Goal: Task Accomplishment & Management: Use online tool/utility

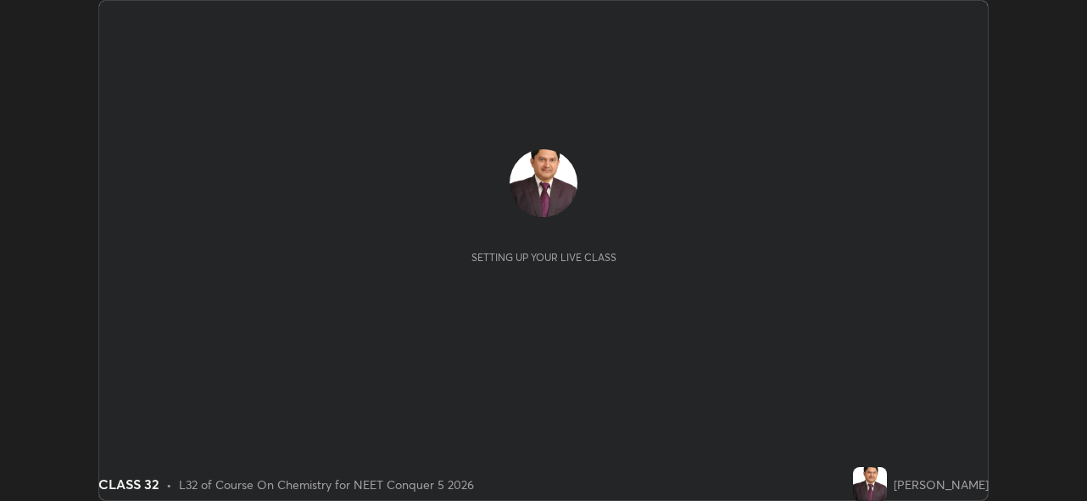
scroll to position [501, 1086]
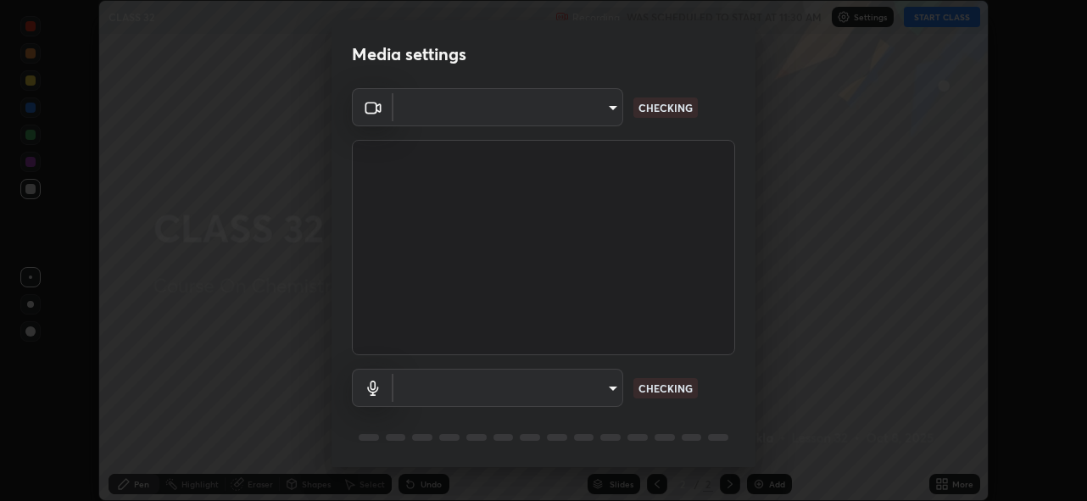
type input "5ae49b96af4897e6a410d98cecc9f5d5c34ce44bf214f7471ac41fe3bf41cfd7"
type input "communications"
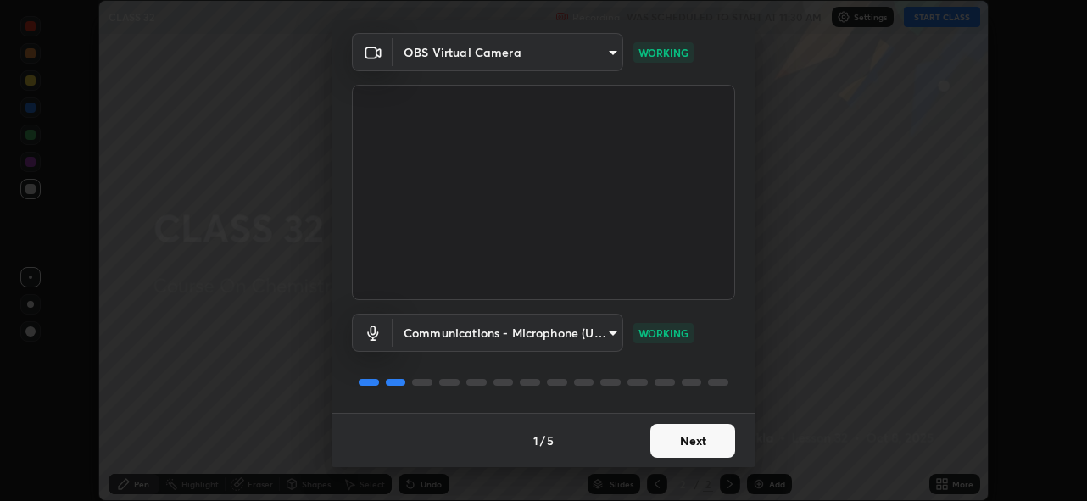
click at [688, 443] on button "Next" at bounding box center [692, 441] width 85 height 34
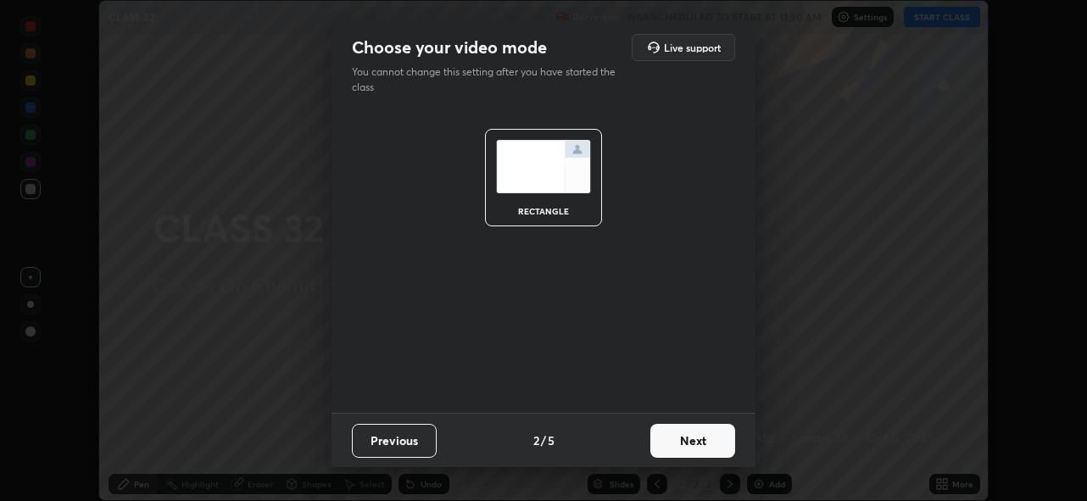
click at [692, 443] on button "Next" at bounding box center [692, 441] width 85 height 34
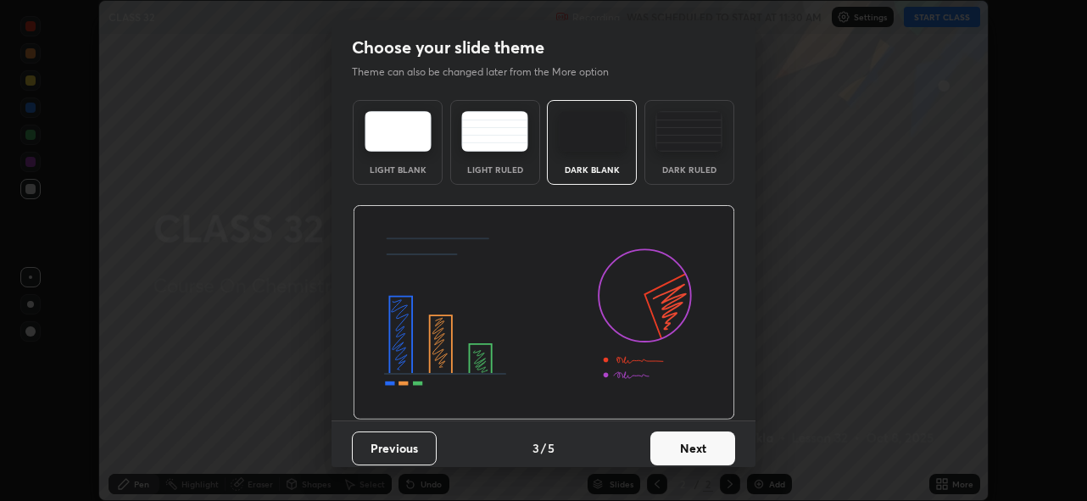
click at [693, 445] on button "Next" at bounding box center [692, 449] width 85 height 34
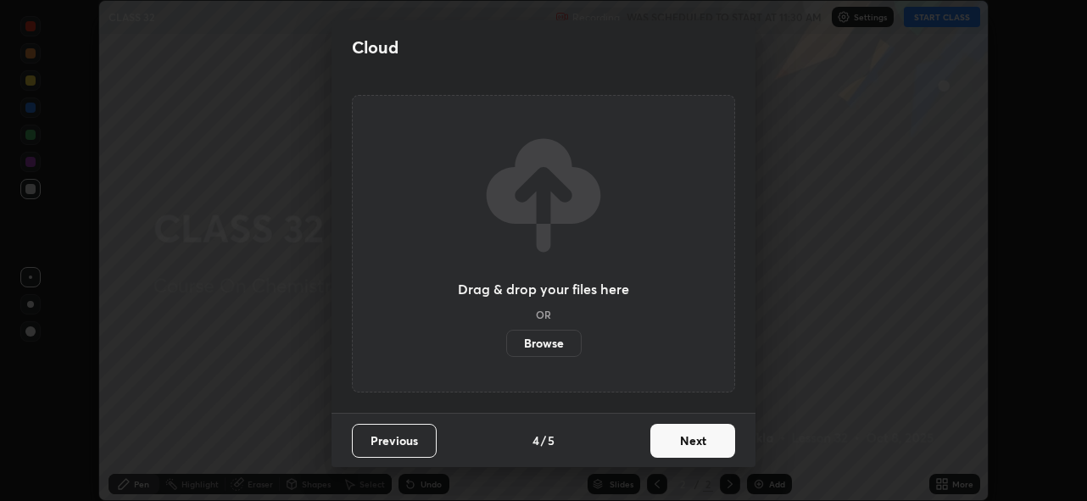
click at [693, 441] on button "Next" at bounding box center [692, 441] width 85 height 34
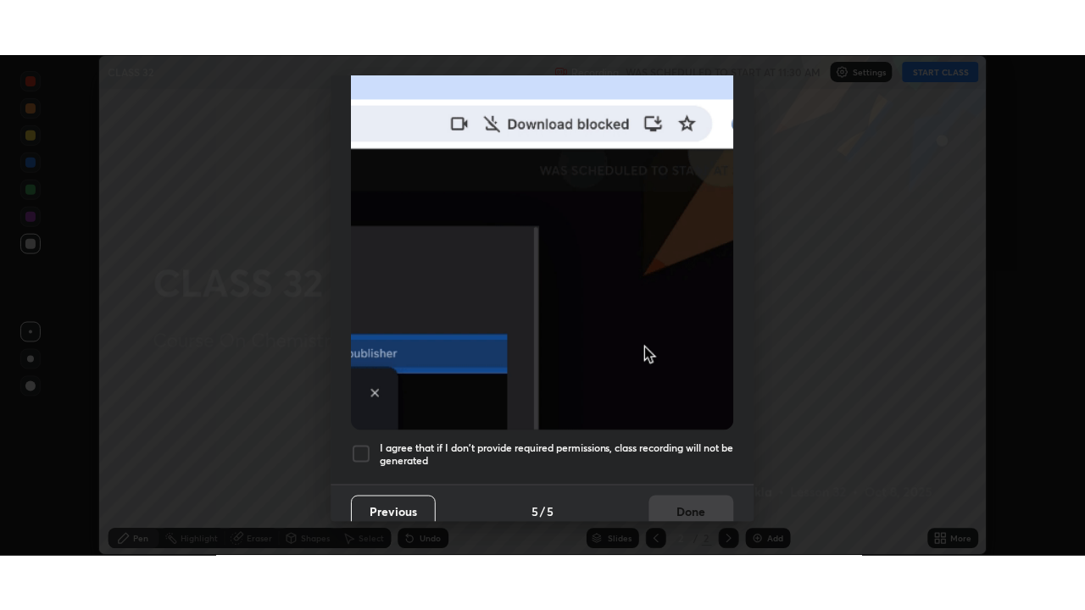
scroll to position [401, 0]
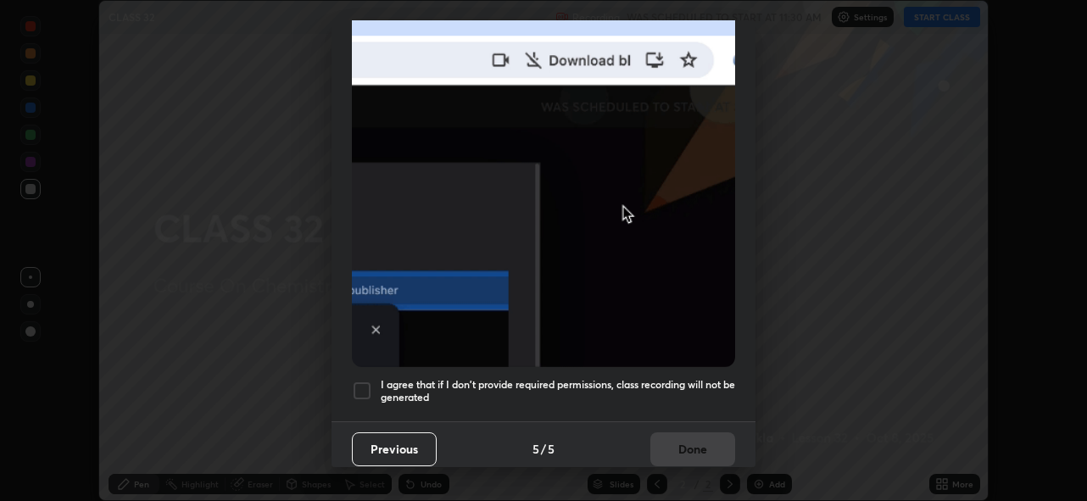
click at [369, 383] on div at bounding box center [362, 391] width 20 height 20
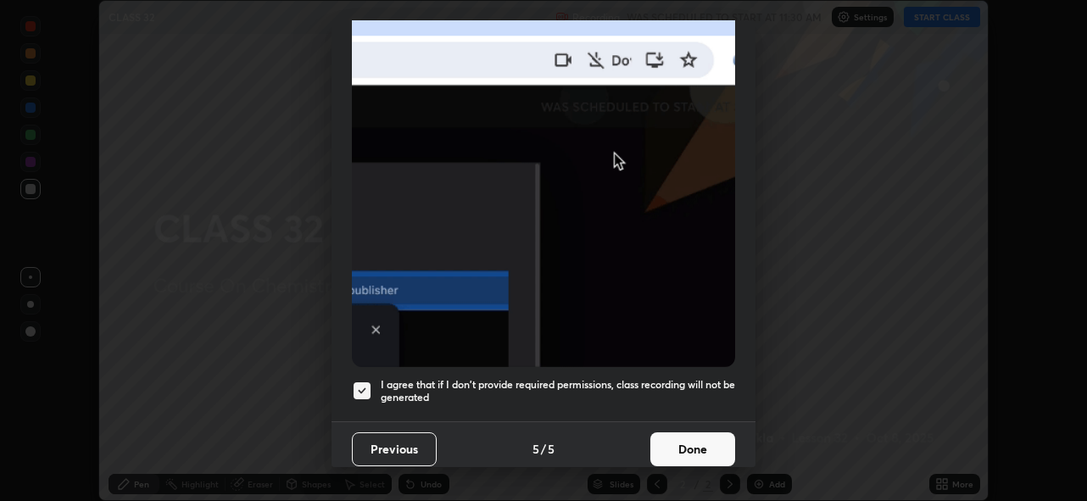
click at [679, 441] on button "Done" at bounding box center [692, 449] width 85 height 34
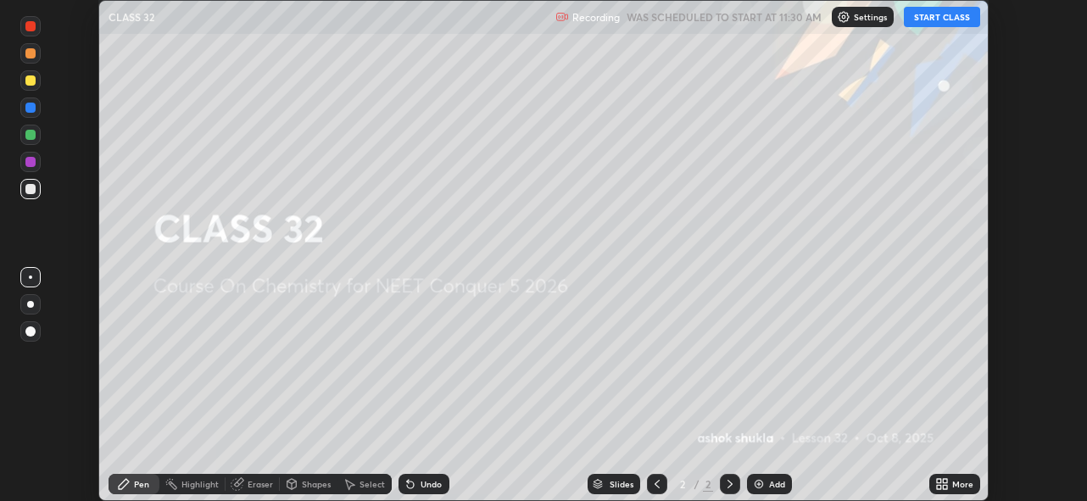
click at [925, 14] on button "START CLASS" at bounding box center [942, 17] width 76 height 20
click at [938, 481] on icon at bounding box center [939, 481] width 4 height 4
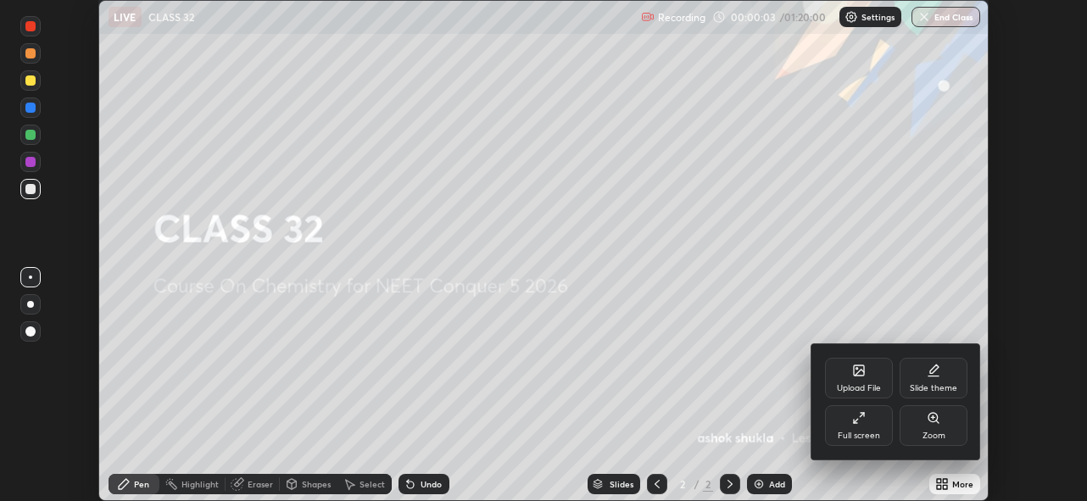
click at [861, 415] on icon at bounding box center [862, 415] width 4 height 4
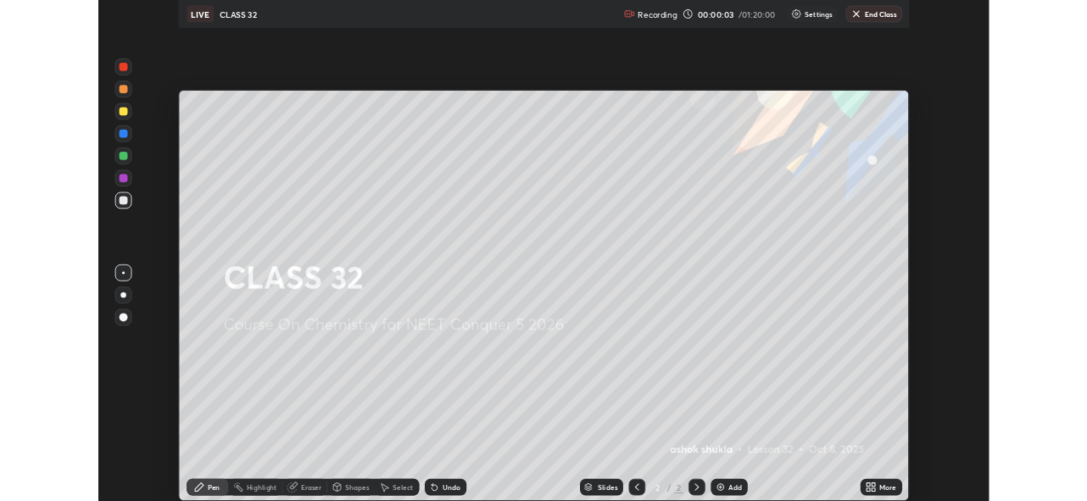
scroll to position [610, 1085]
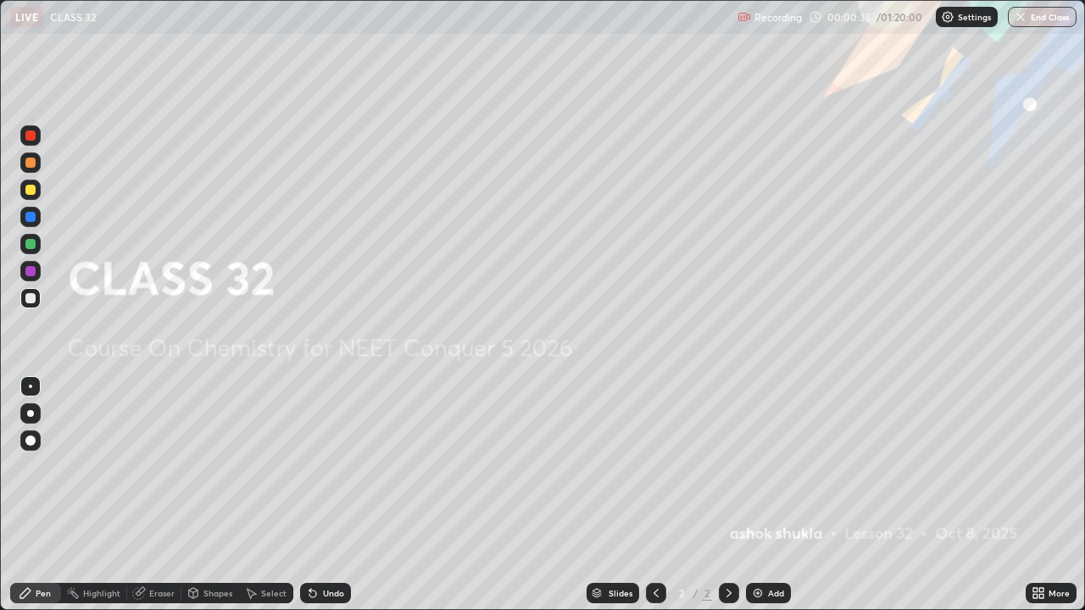
click at [760, 500] on img at bounding box center [758, 594] width 14 height 14
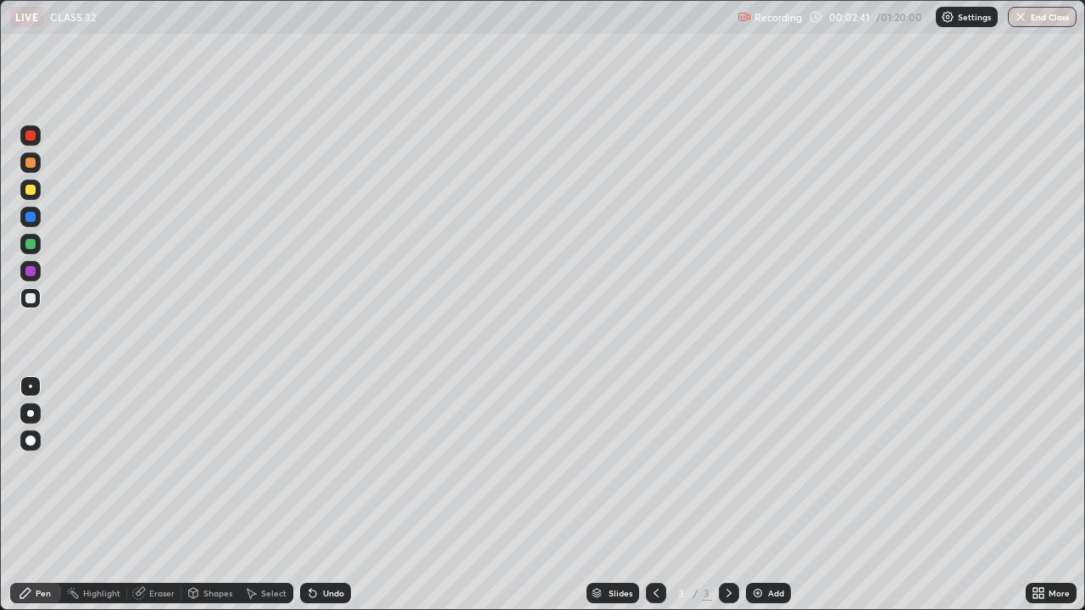
click at [140, 500] on icon at bounding box center [138, 593] width 11 height 11
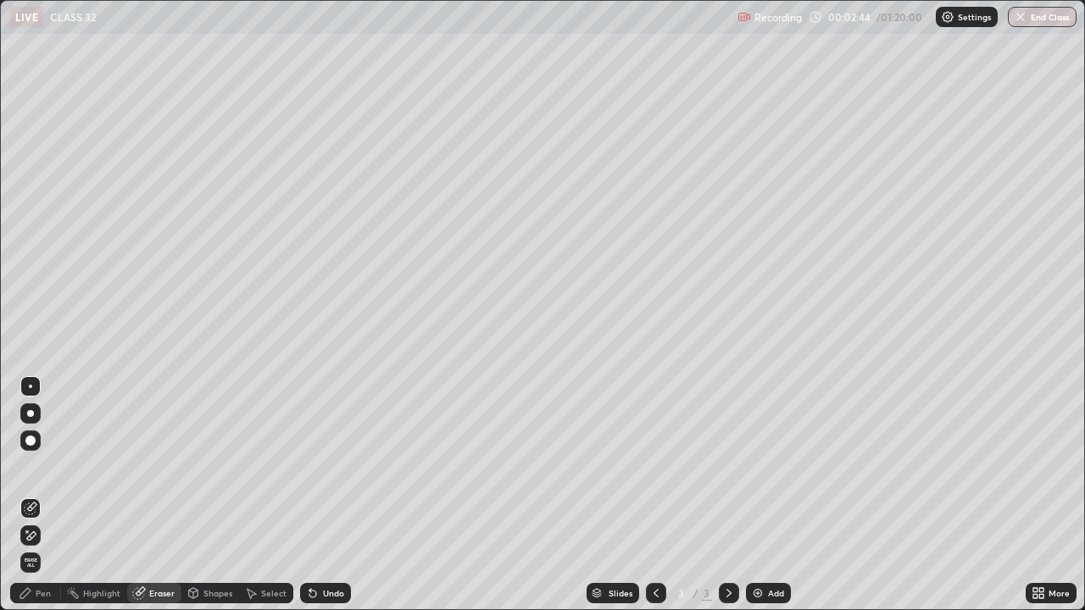
click at [45, 500] on div "Pen" at bounding box center [43, 593] width 15 height 8
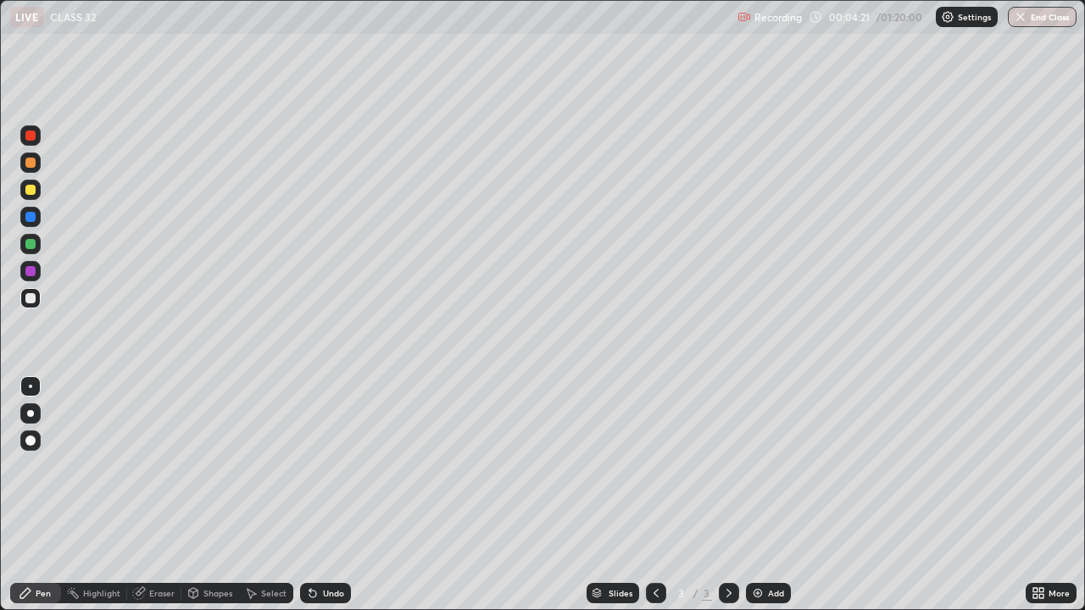
click at [256, 500] on icon at bounding box center [251, 594] width 14 height 14
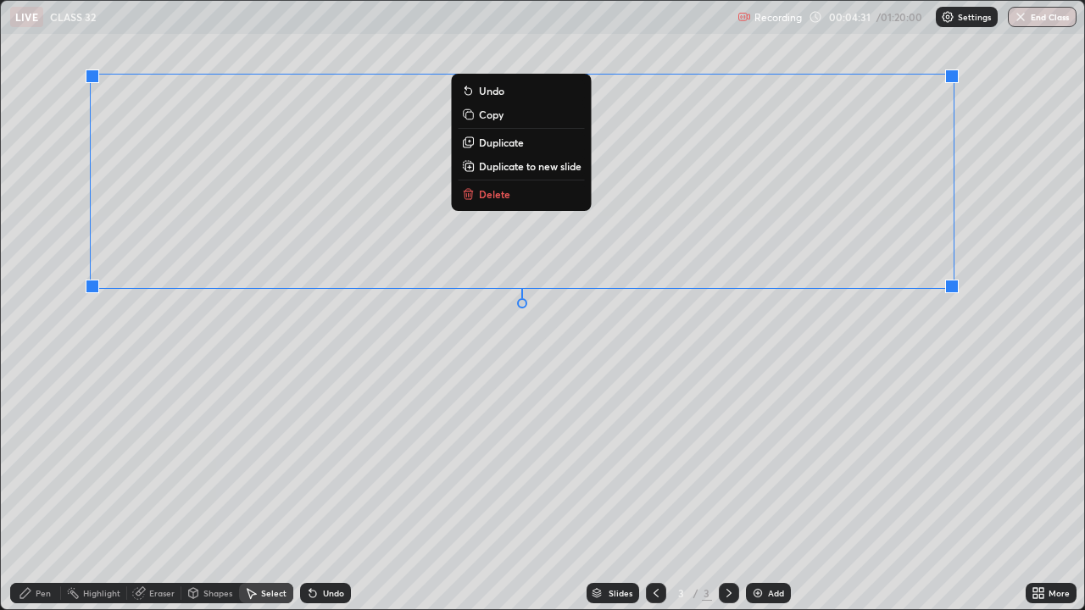
click at [924, 347] on div "0 ° Undo Copy Duplicate Duplicate to new slide Delete" at bounding box center [542, 305] width 1083 height 609
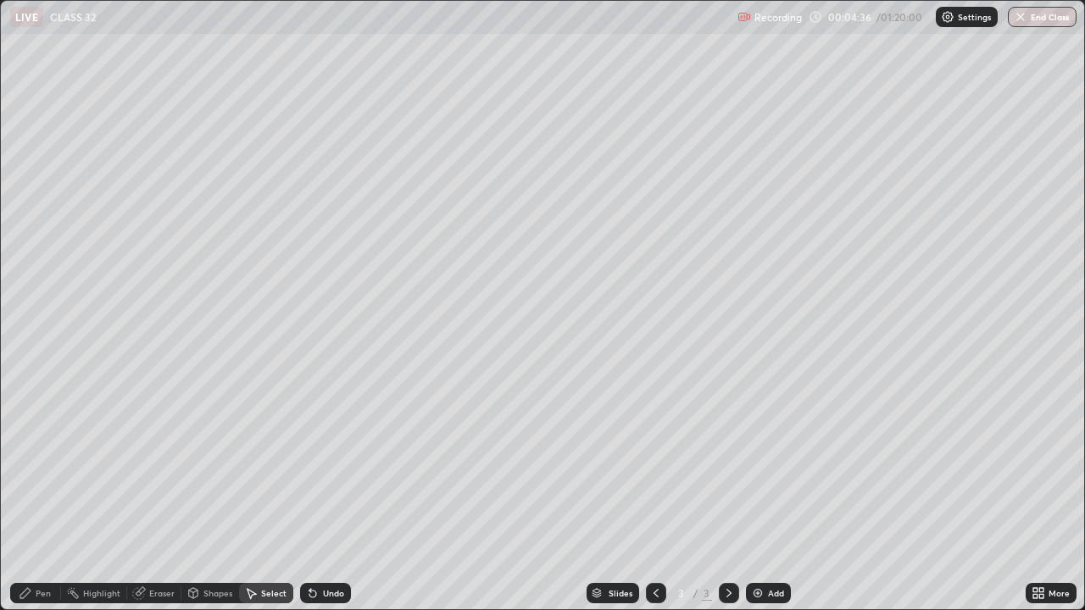
click at [49, 500] on div "Pen" at bounding box center [43, 593] width 15 height 8
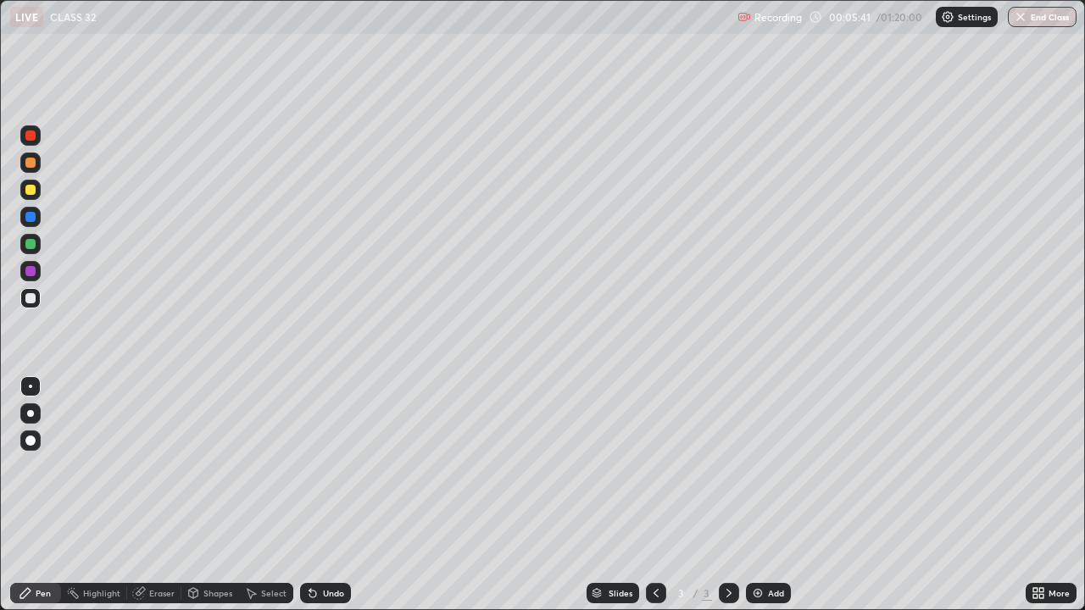
click at [154, 500] on div "Eraser" at bounding box center [161, 593] width 25 height 8
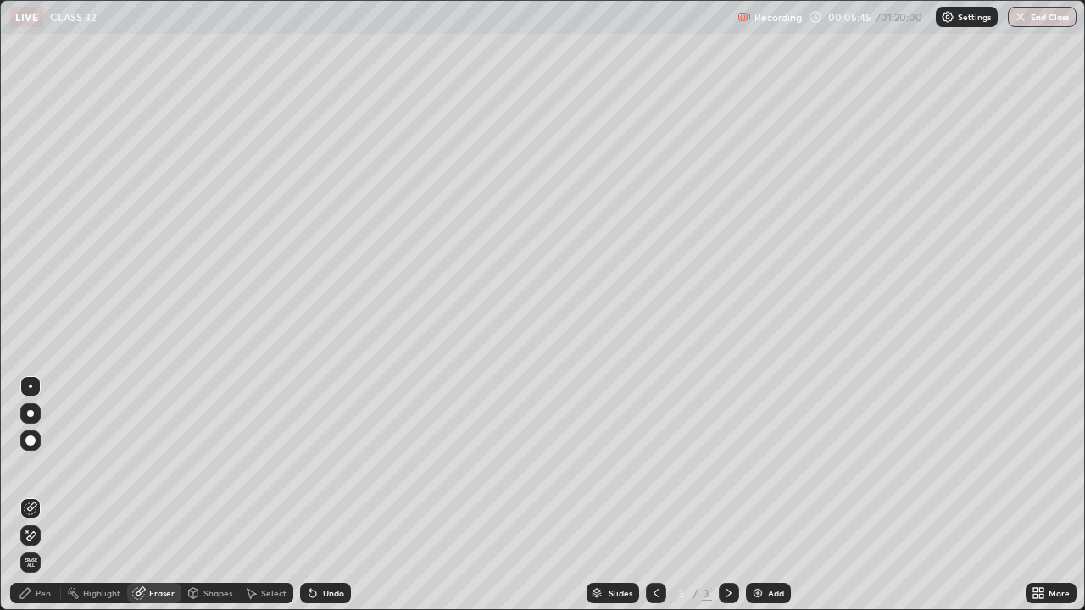
click at [46, 500] on div "Pen" at bounding box center [43, 593] width 15 height 8
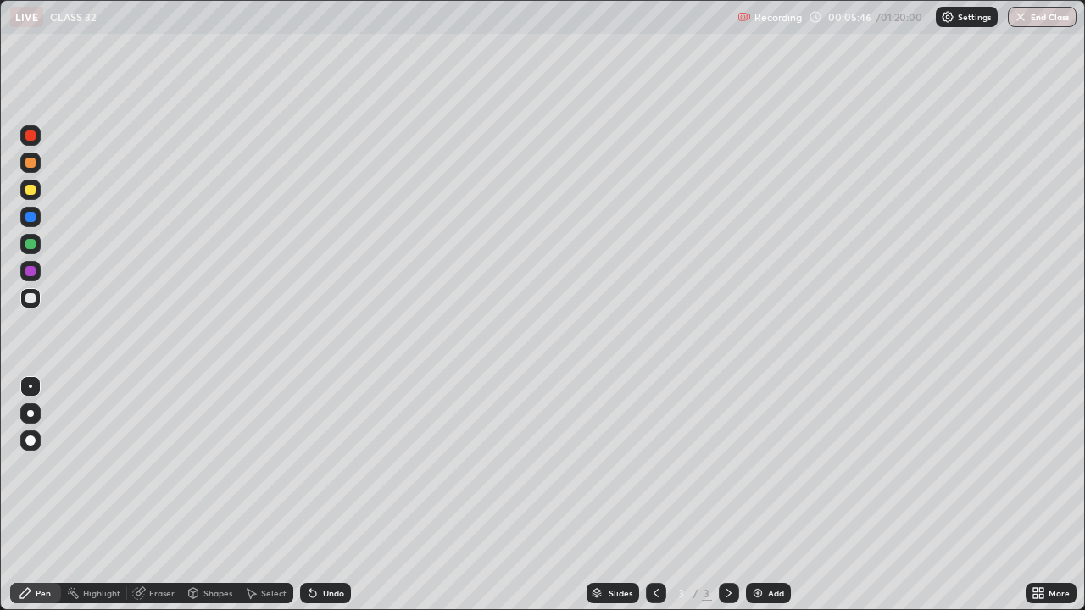
click at [31, 270] on div at bounding box center [30, 271] width 10 height 10
click at [752, 500] on img at bounding box center [758, 594] width 14 height 14
click at [159, 500] on div "Eraser" at bounding box center [161, 593] width 25 height 8
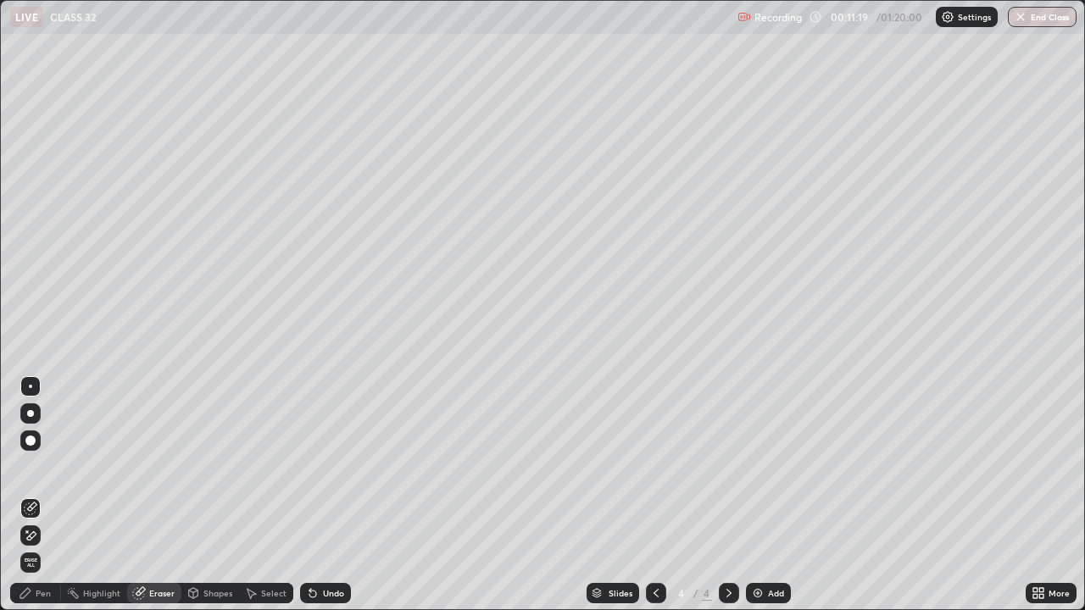
click at [48, 500] on div "Pen" at bounding box center [43, 593] width 15 height 8
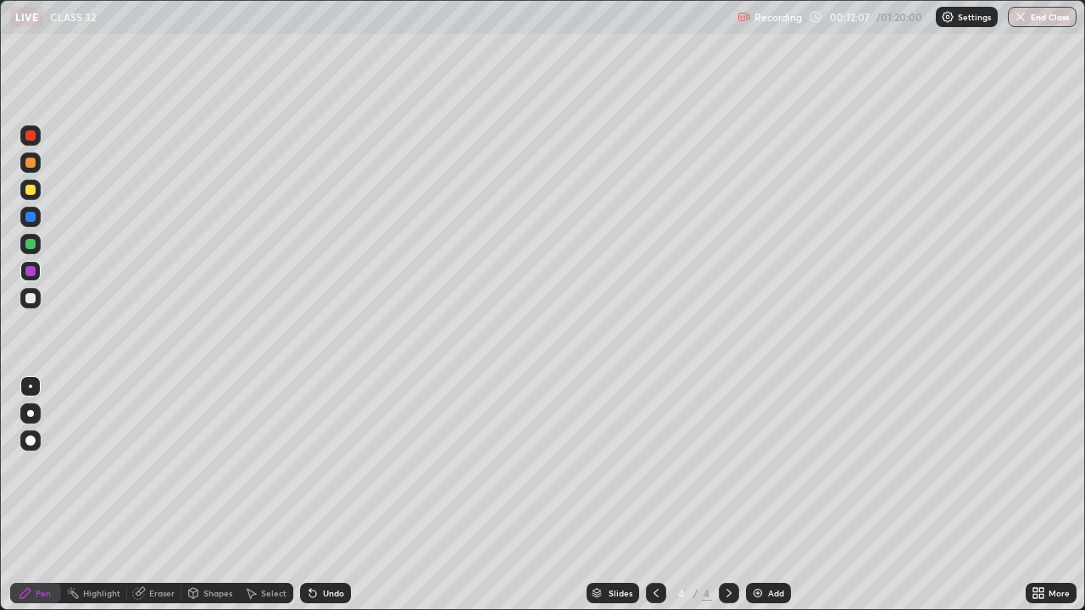
click at [755, 500] on img at bounding box center [758, 594] width 14 height 14
click at [157, 500] on div "Eraser" at bounding box center [154, 593] width 54 height 20
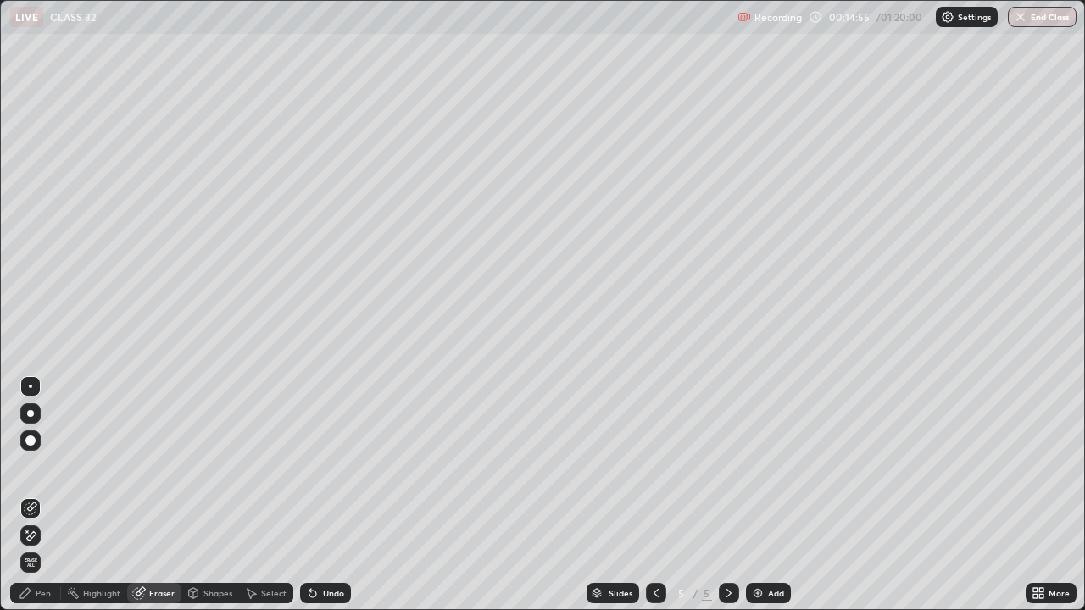
click at [46, 500] on div "Pen" at bounding box center [43, 593] width 15 height 8
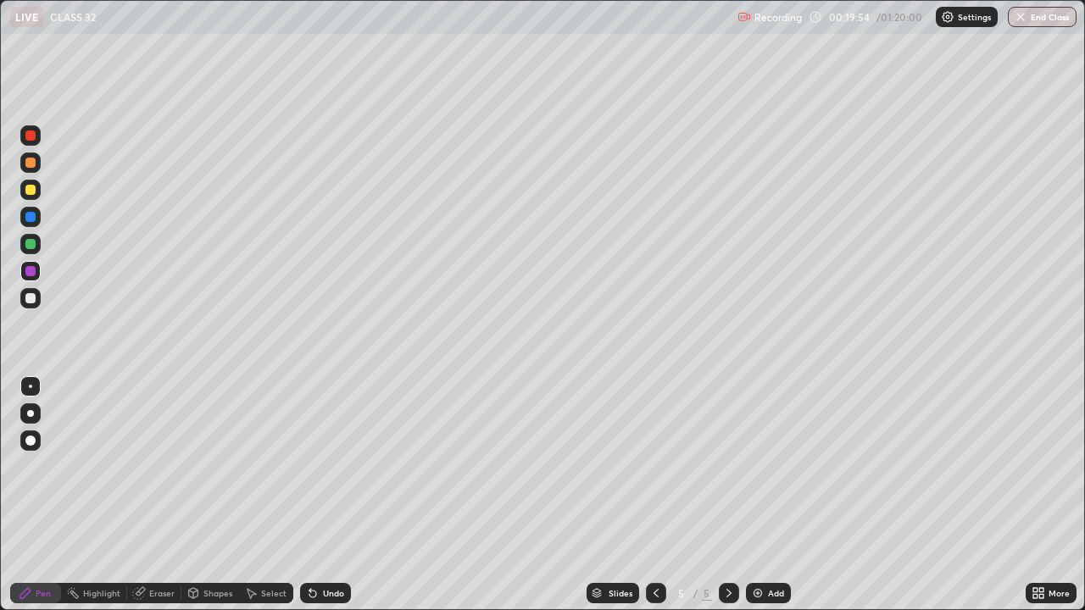
click at [261, 500] on div "Select" at bounding box center [273, 593] width 25 height 8
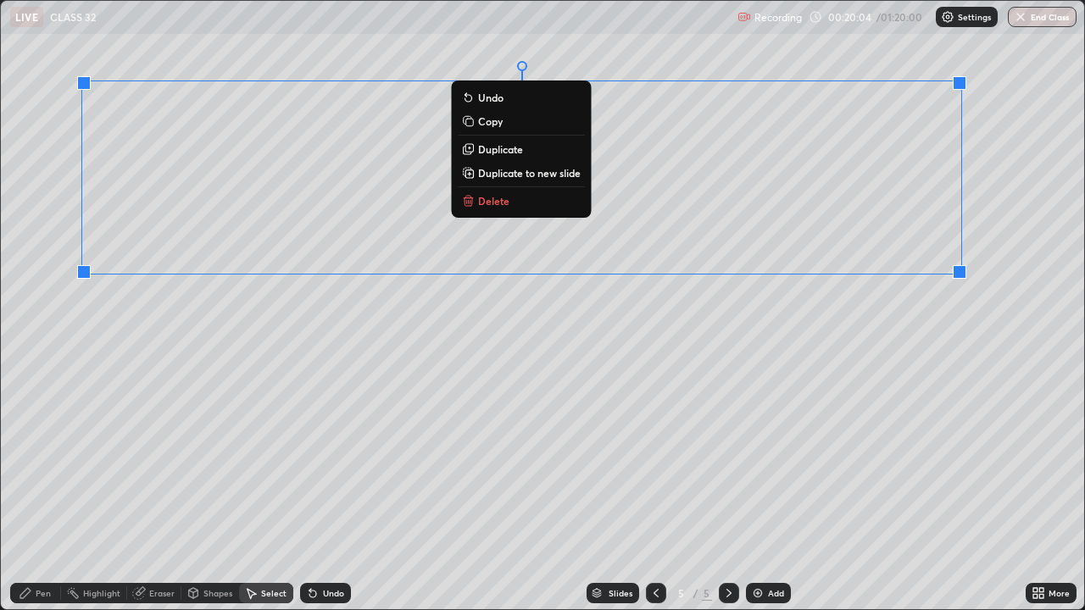
click at [939, 317] on div "0 ° Undo Copy Duplicate Duplicate to new slide Delete" at bounding box center [542, 305] width 1083 height 609
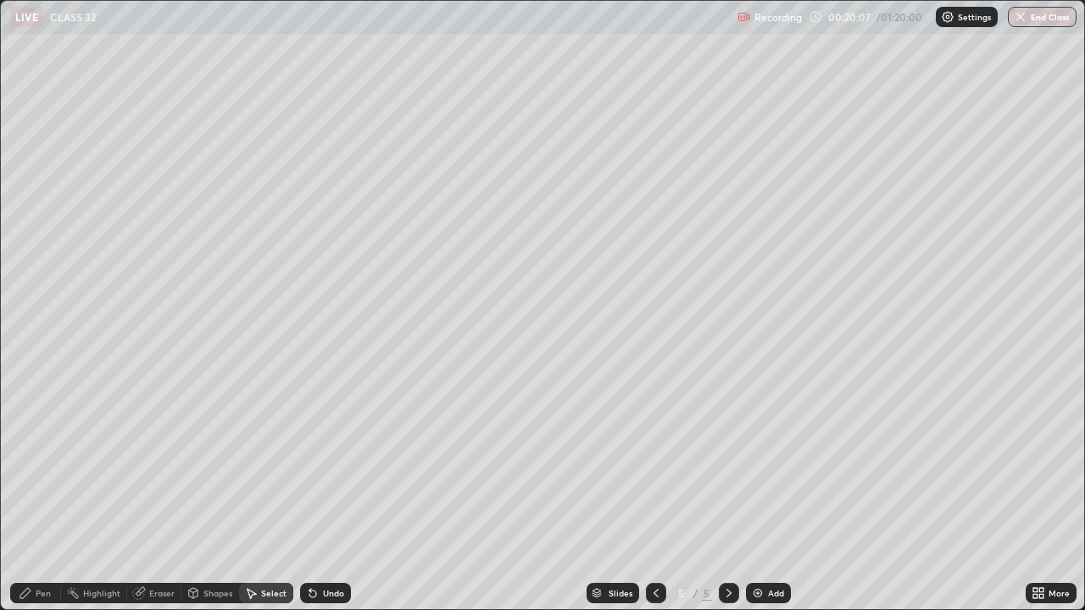
click at [37, 500] on div "Pen" at bounding box center [43, 593] width 15 height 8
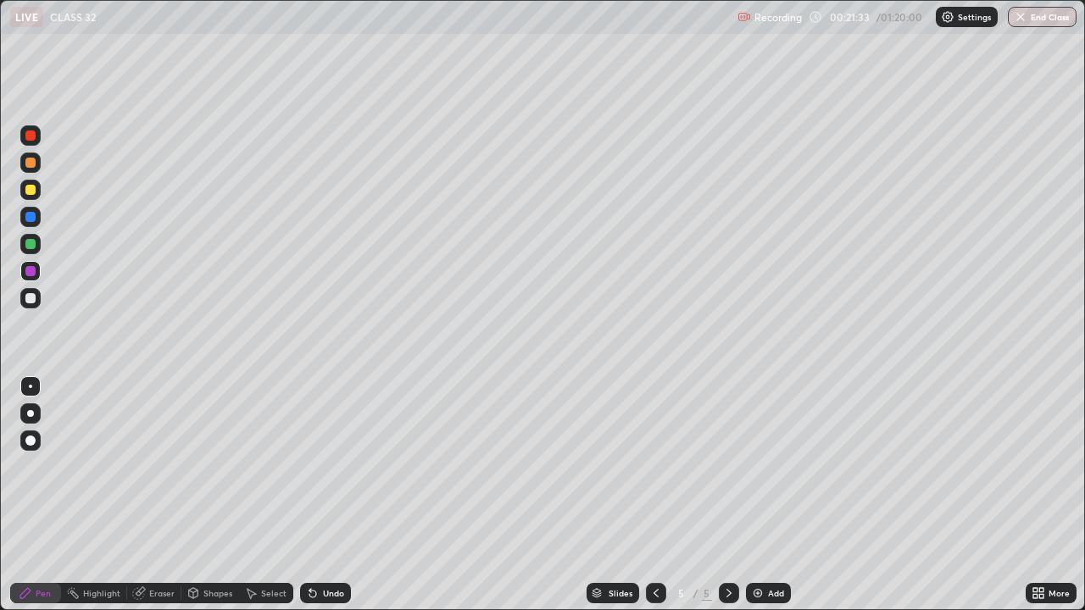
click at [201, 500] on div "Shapes" at bounding box center [210, 593] width 58 height 20
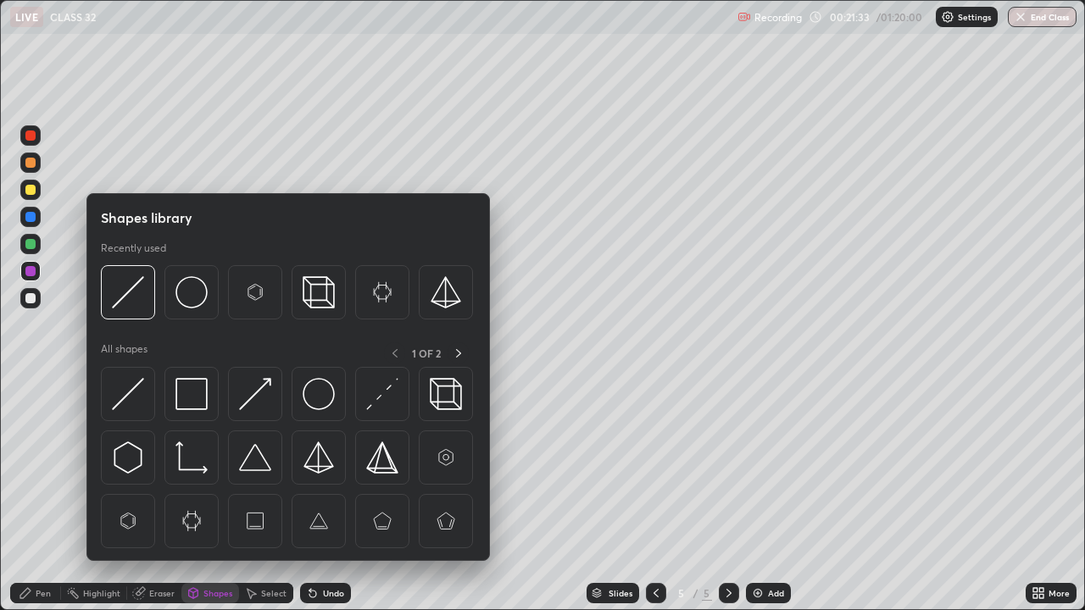
click at [168, 500] on div "Eraser" at bounding box center [161, 593] width 25 height 8
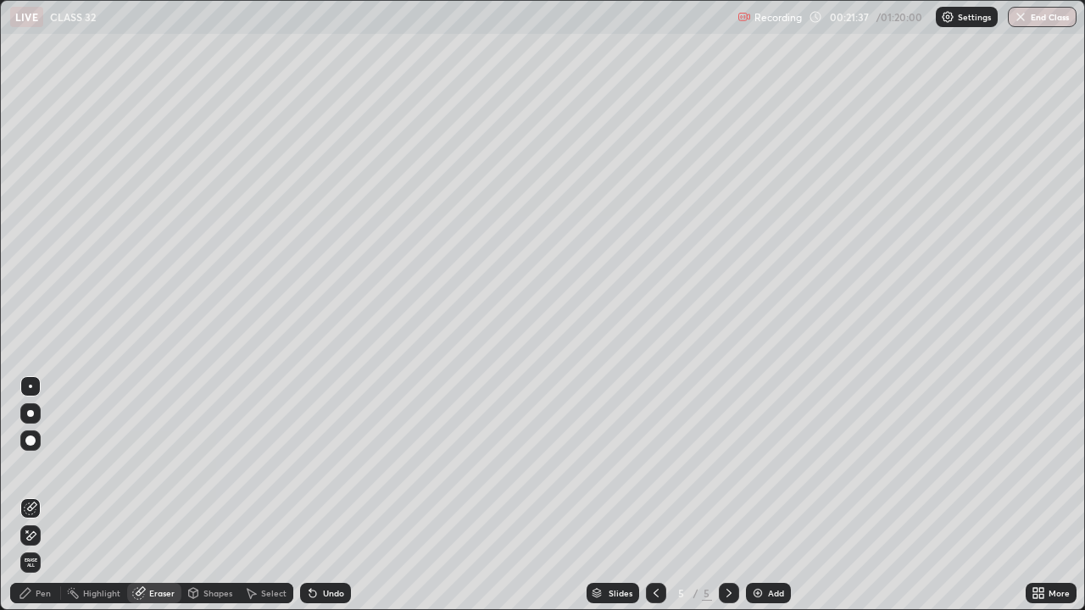
click at [47, 500] on div "Pen" at bounding box center [43, 593] width 15 height 8
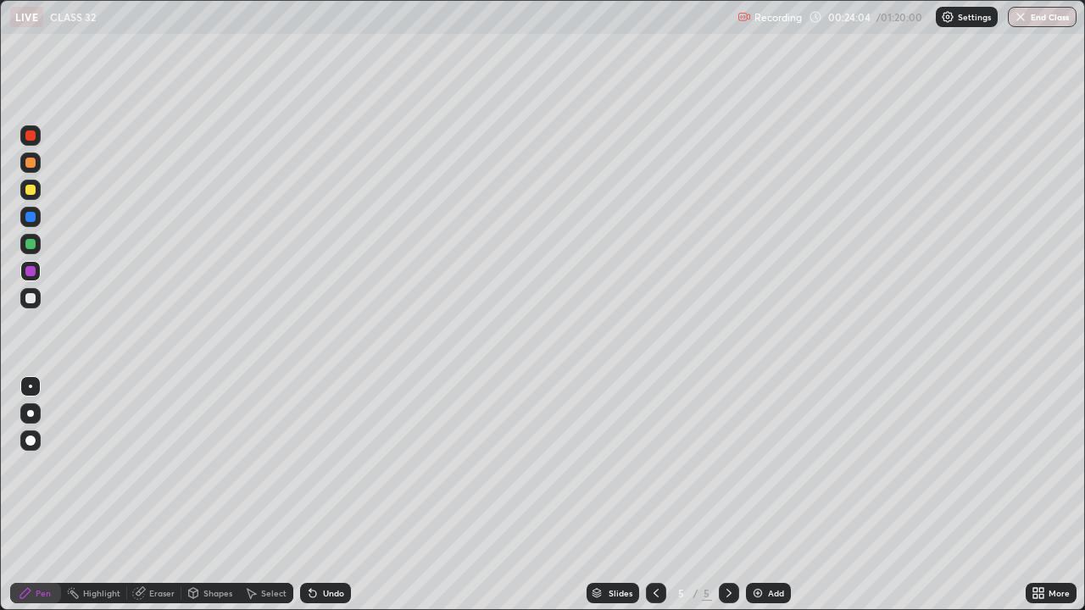
click at [758, 500] on img at bounding box center [758, 594] width 14 height 14
click at [31, 243] on div at bounding box center [30, 244] width 10 height 10
click at [758, 500] on img at bounding box center [758, 594] width 14 height 14
click at [254, 500] on icon at bounding box center [252, 594] width 9 height 10
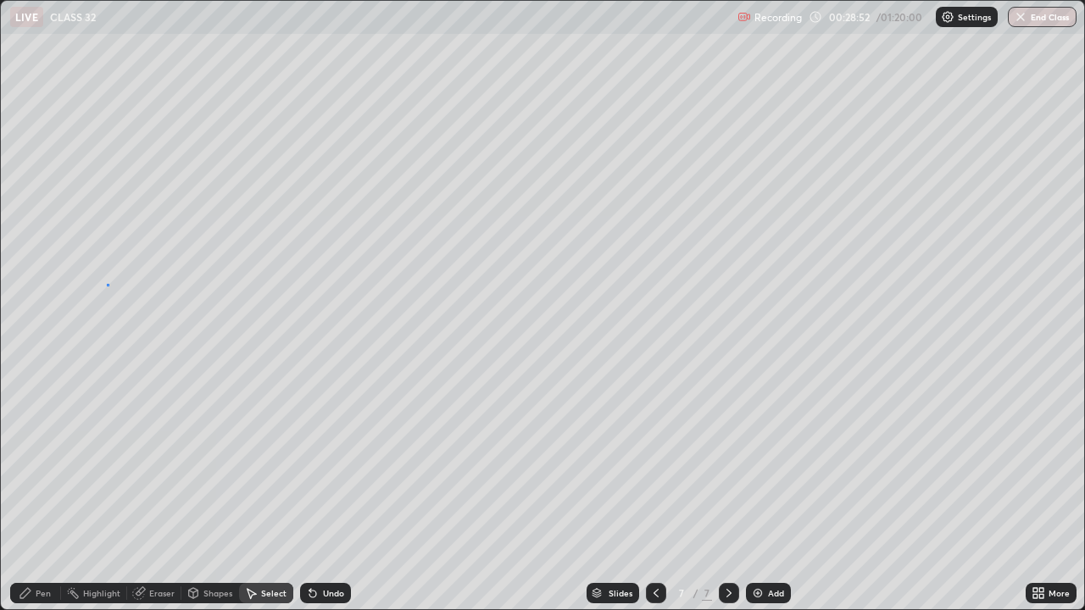
click at [107, 284] on div "0 ° Undo Copy Duplicate Duplicate to new slide Delete" at bounding box center [542, 305] width 1083 height 609
click at [45, 500] on div "Pen" at bounding box center [43, 593] width 15 height 8
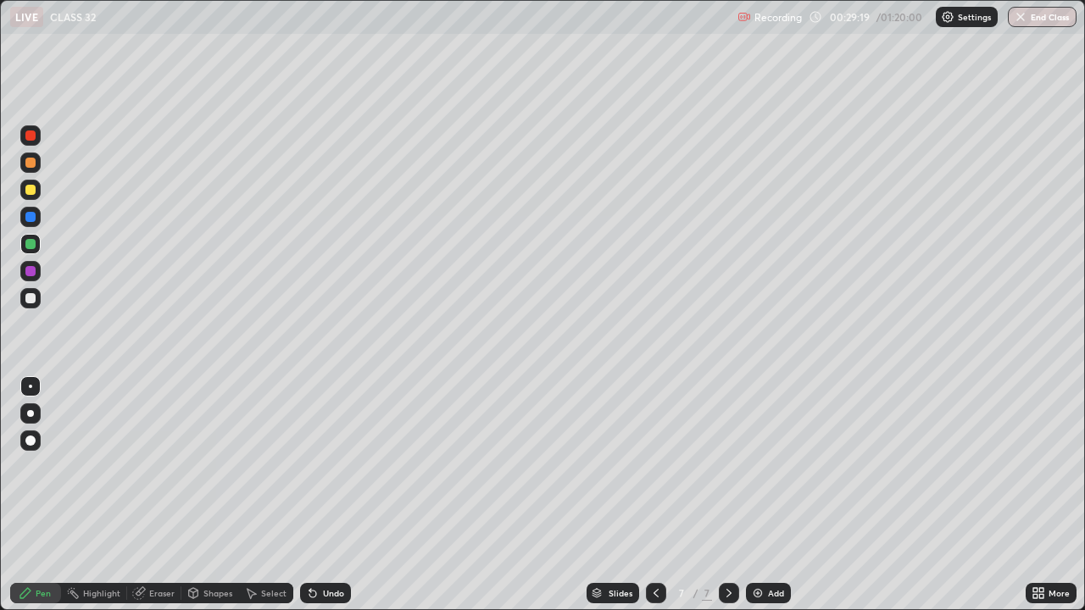
click at [156, 500] on div "Eraser" at bounding box center [161, 593] width 25 height 8
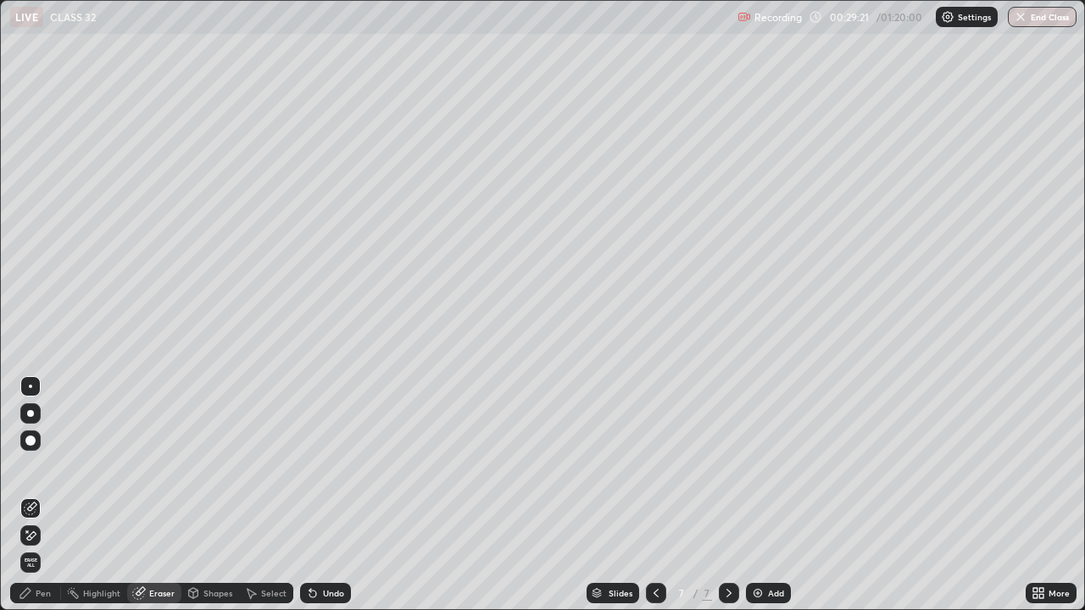
click at [45, 500] on div "Pen" at bounding box center [43, 593] width 15 height 8
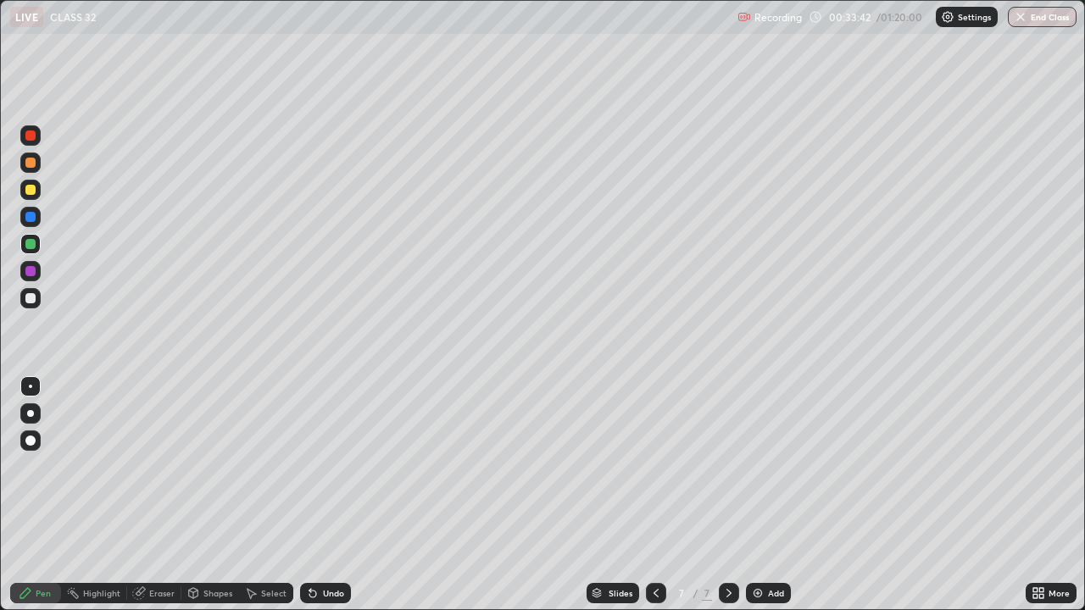
click at [760, 500] on img at bounding box center [758, 594] width 14 height 14
click at [757, 500] on img at bounding box center [758, 594] width 14 height 14
click at [30, 273] on div at bounding box center [30, 271] width 10 height 10
click at [156, 500] on div "Eraser" at bounding box center [161, 593] width 25 height 8
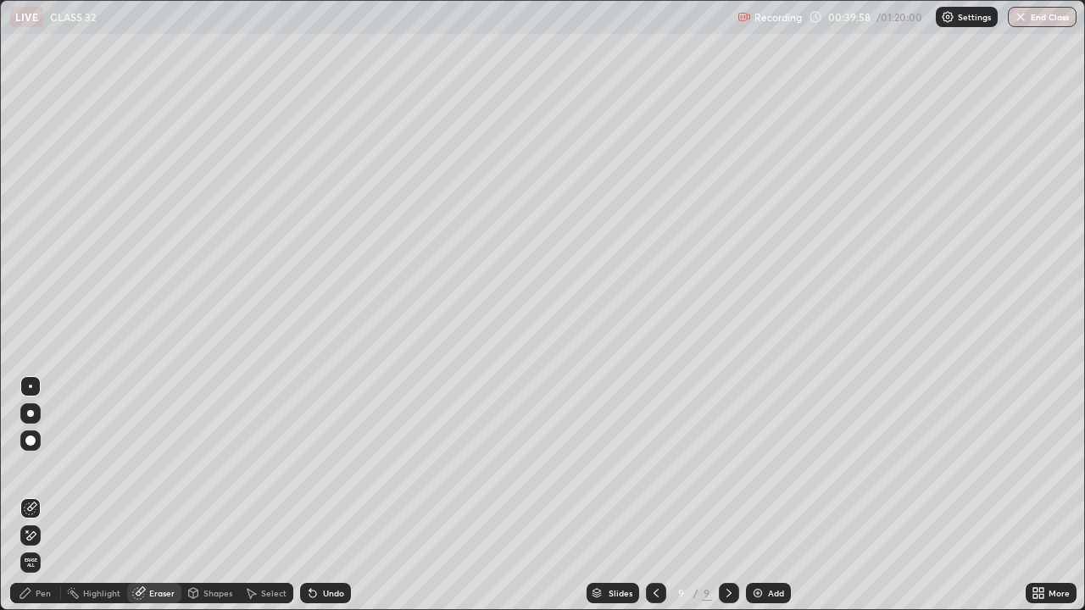
click at [49, 500] on div "Pen" at bounding box center [43, 593] width 15 height 8
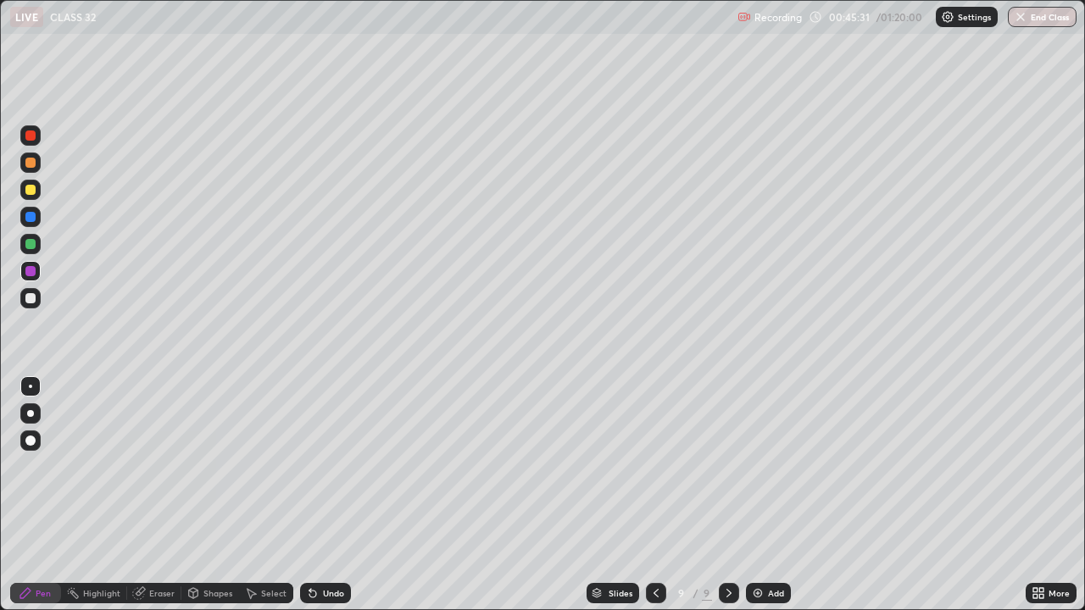
click at [764, 500] on div "Add" at bounding box center [768, 593] width 45 height 20
click at [152, 500] on div "Eraser" at bounding box center [161, 593] width 25 height 8
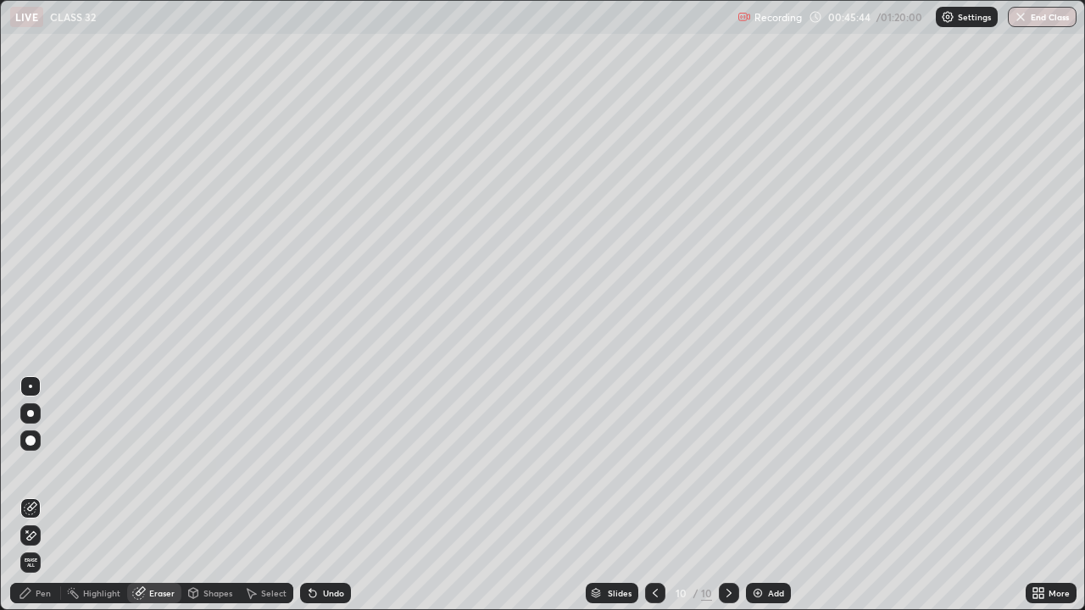
click at [45, 500] on div "Pen" at bounding box center [43, 593] width 15 height 8
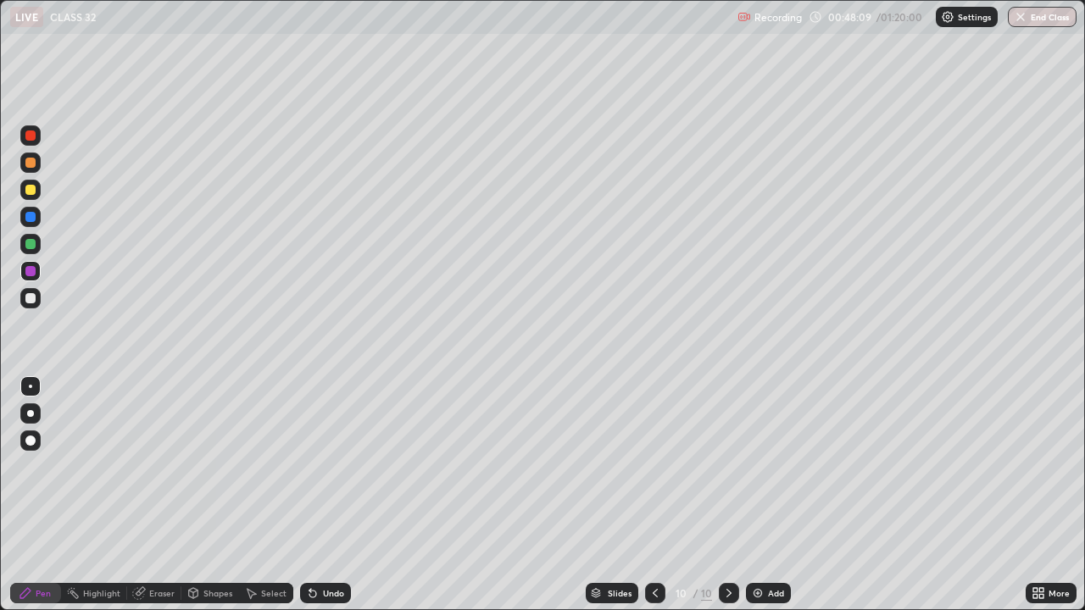
click at [167, 500] on div "Eraser" at bounding box center [161, 593] width 25 height 8
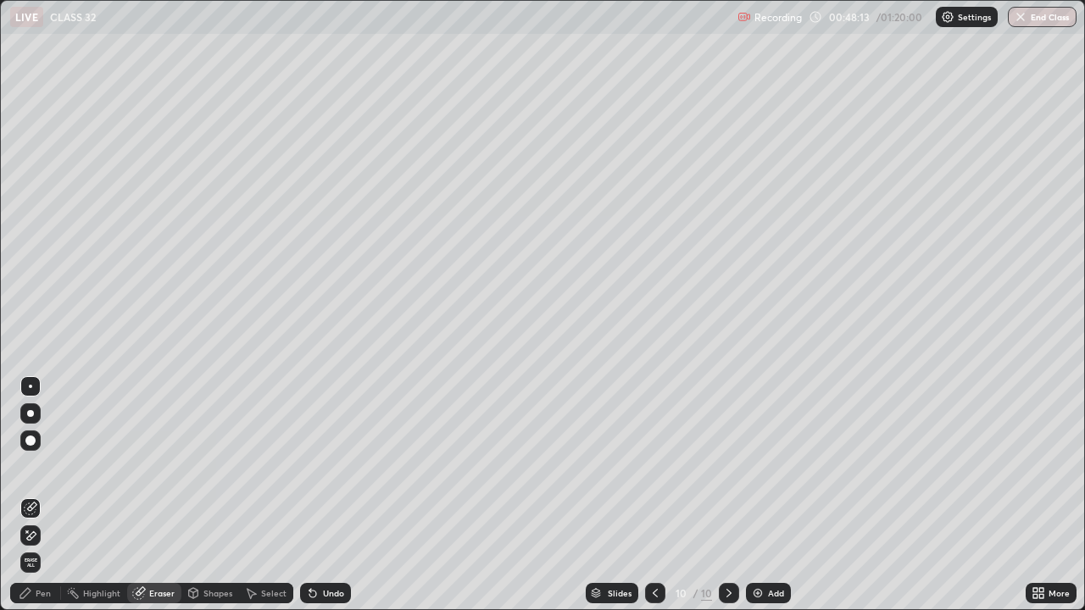
click at [53, 500] on div "Pen" at bounding box center [35, 593] width 51 height 20
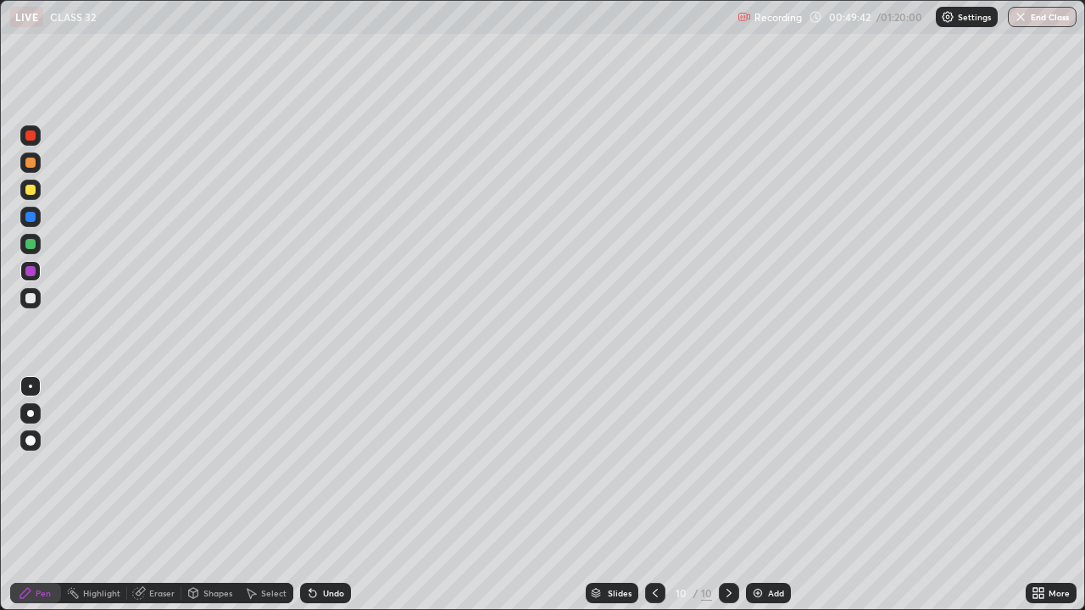
click at [248, 500] on icon at bounding box center [252, 594] width 9 height 10
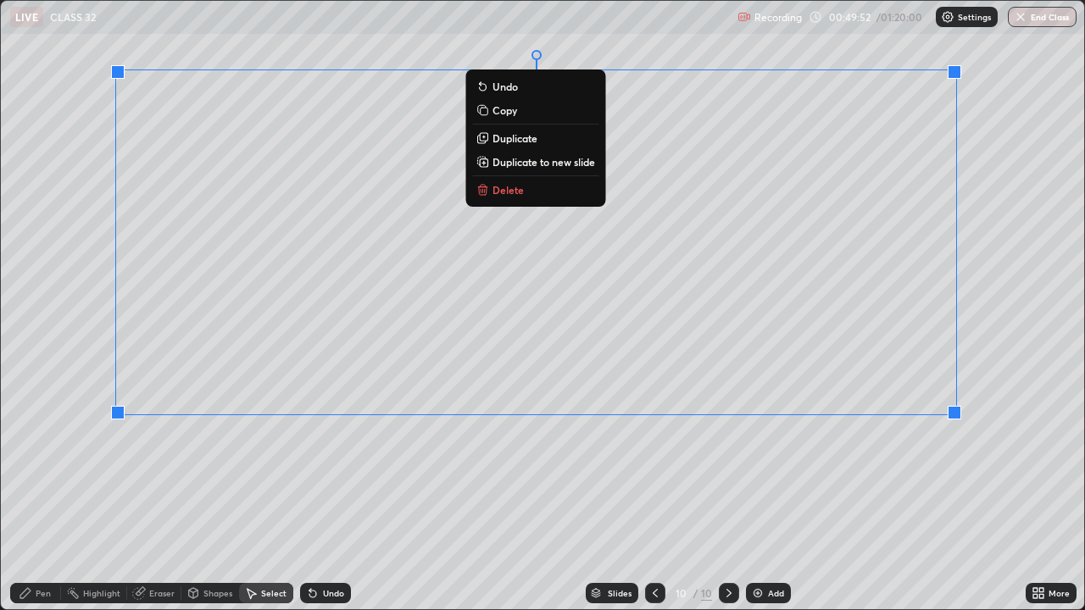
click at [984, 394] on div "0 ° Undo Copy Duplicate Duplicate to new slide Delete" at bounding box center [542, 305] width 1083 height 609
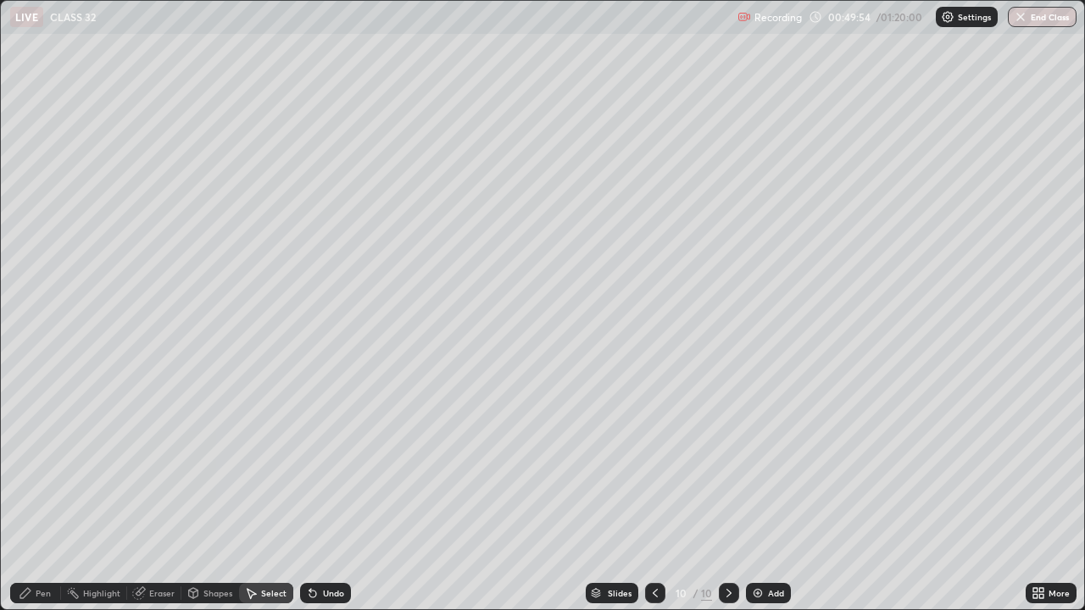
click at [44, 500] on div "Pen" at bounding box center [43, 593] width 15 height 8
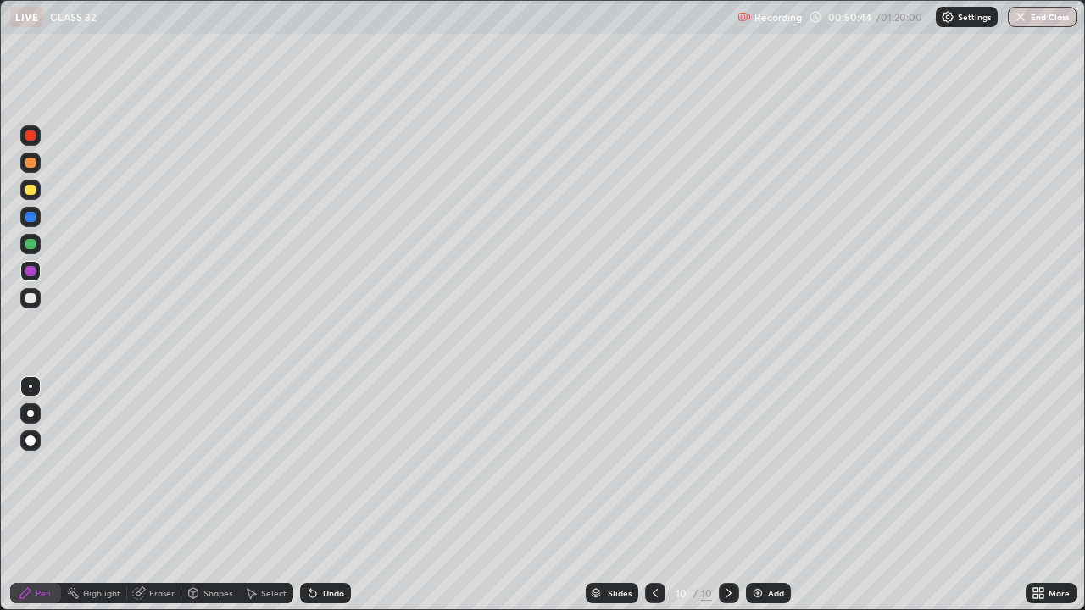
click at [0, 209] on div "Setting up your live class" at bounding box center [542, 305] width 1085 height 610
click at [763, 500] on div "Add" at bounding box center [768, 593] width 45 height 20
click at [252, 500] on icon at bounding box center [251, 594] width 14 height 14
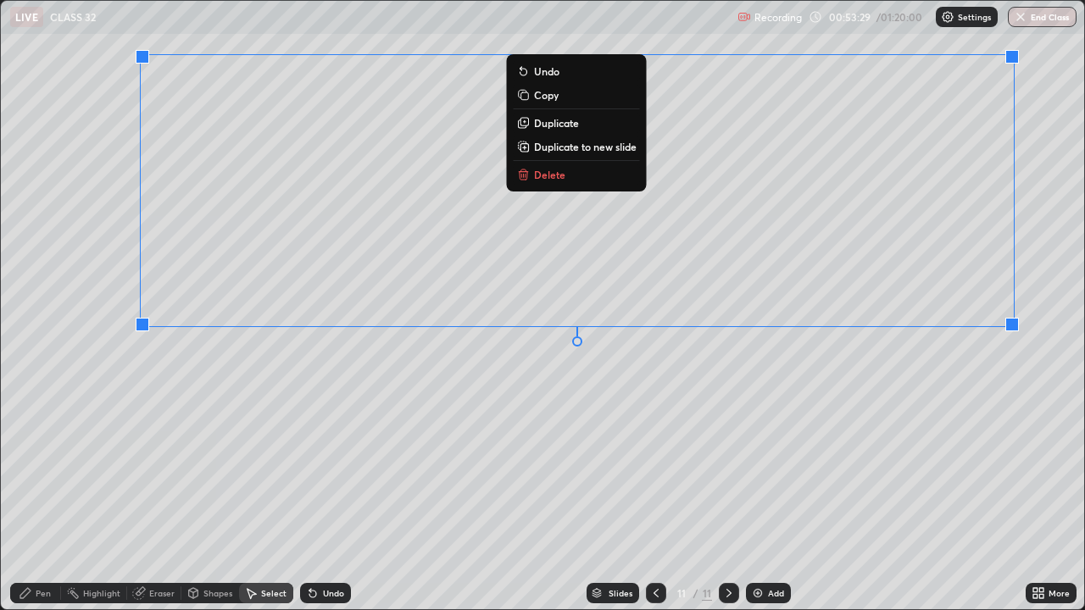
click at [991, 369] on div "0 ° Undo Copy Duplicate Duplicate to new slide Delete" at bounding box center [542, 305] width 1083 height 609
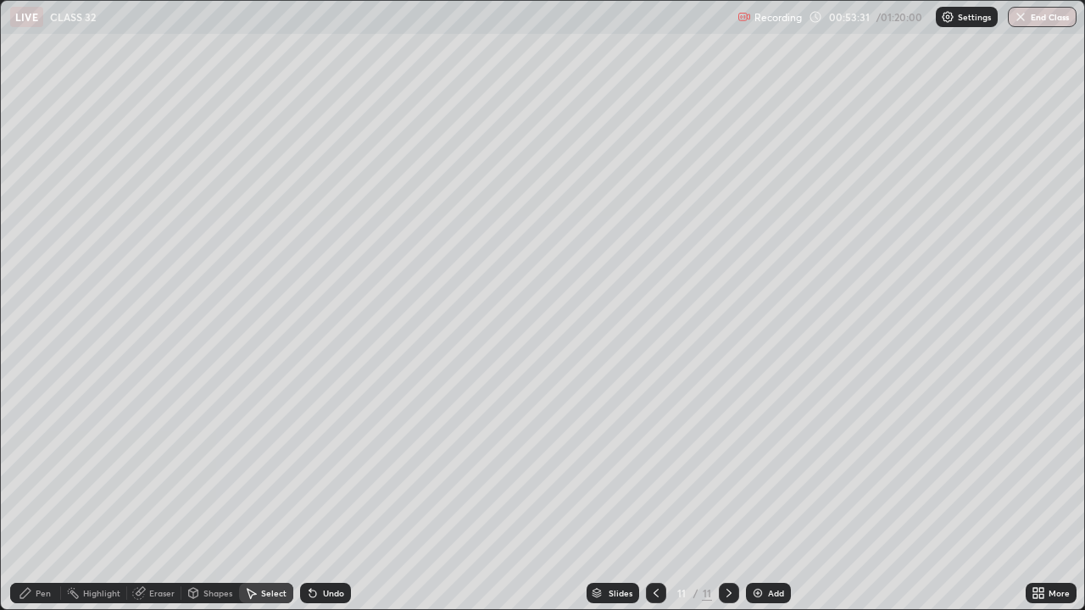
click at [41, 500] on div "Pen" at bounding box center [43, 593] width 15 height 8
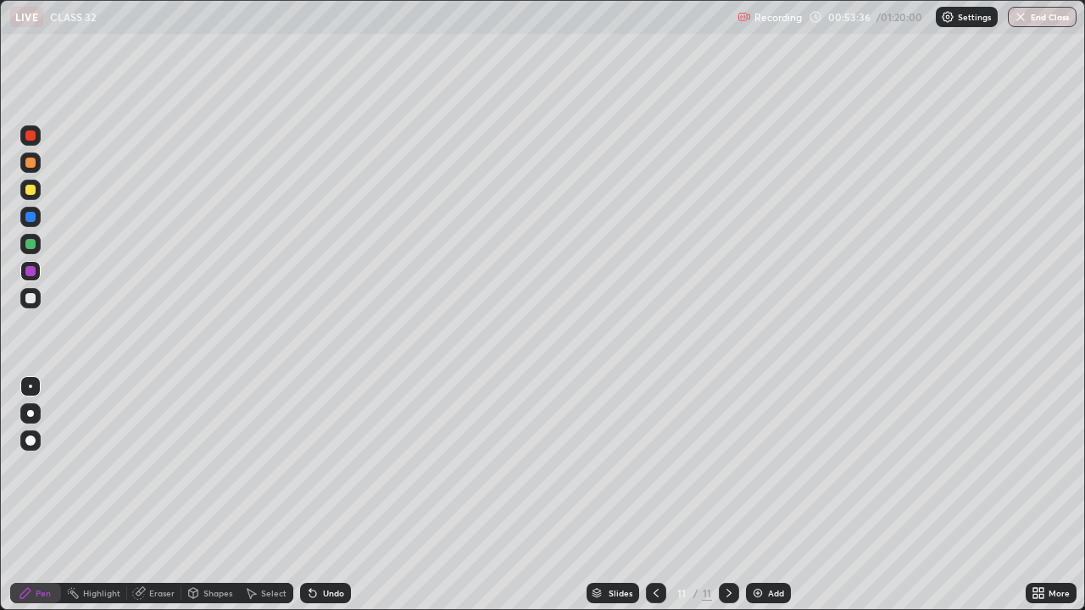
click at [160, 500] on div "Eraser" at bounding box center [161, 593] width 25 height 8
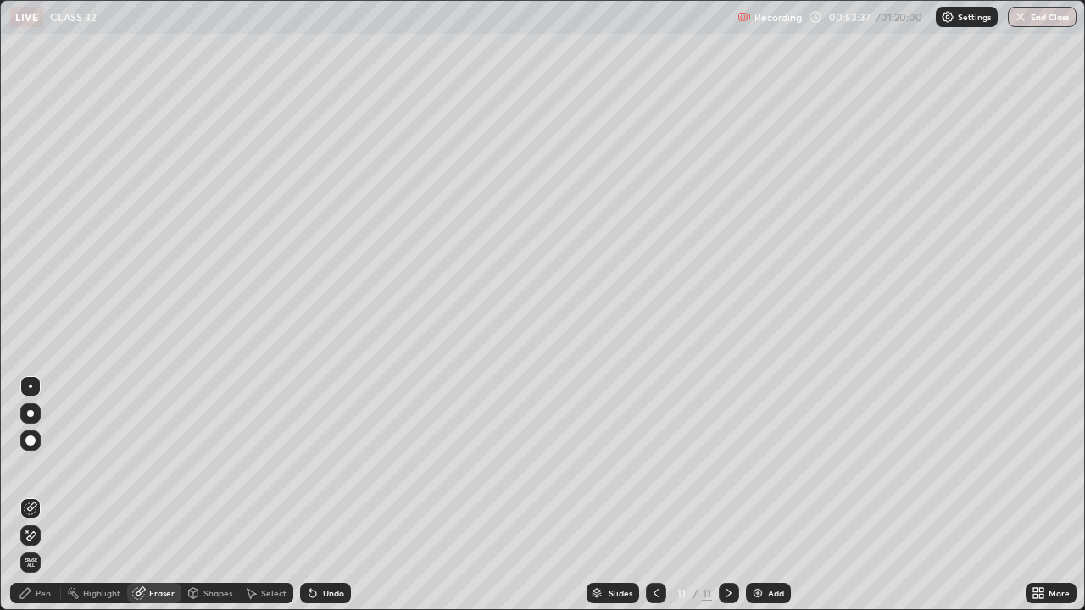
click at [42, 500] on div "Pen" at bounding box center [43, 593] width 15 height 8
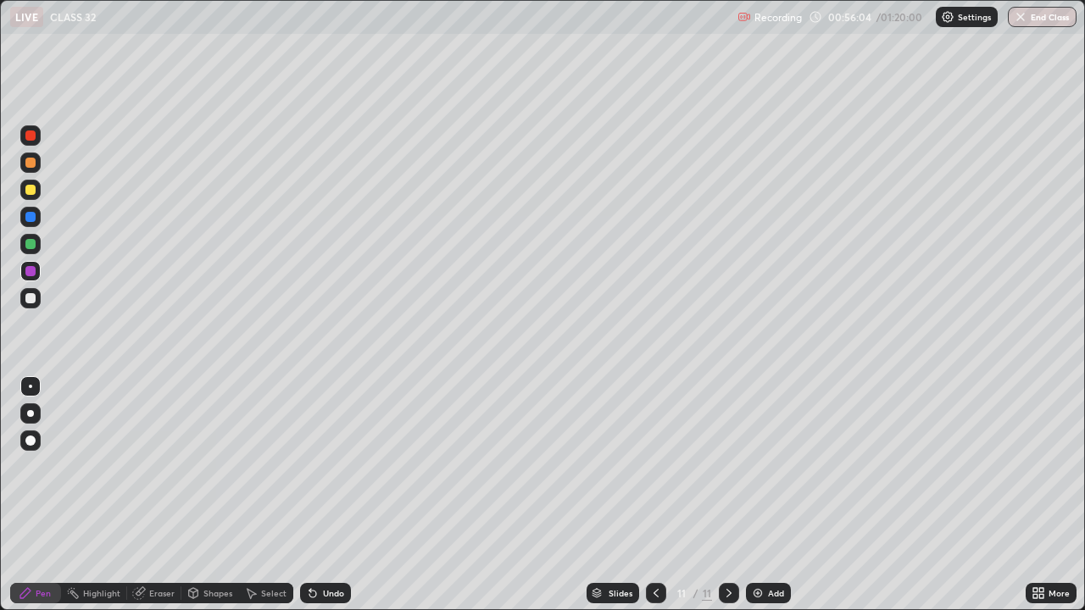
click at [758, 500] on img at bounding box center [758, 594] width 14 height 14
click at [654, 500] on icon at bounding box center [656, 594] width 14 height 14
click at [758, 500] on img at bounding box center [758, 594] width 14 height 14
click at [756, 500] on img at bounding box center [758, 594] width 14 height 14
click at [754, 500] on img at bounding box center [758, 594] width 14 height 14
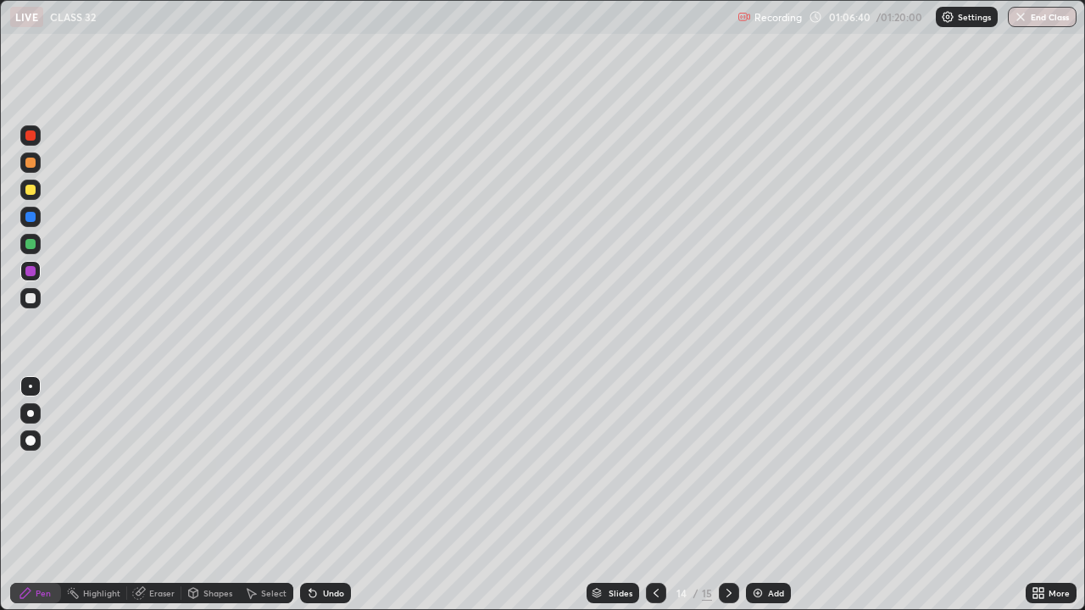
click at [649, 500] on div at bounding box center [656, 593] width 20 height 20
click at [727, 500] on icon at bounding box center [729, 594] width 14 height 14
click at [164, 500] on div "Eraser" at bounding box center [161, 593] width 25 height 8
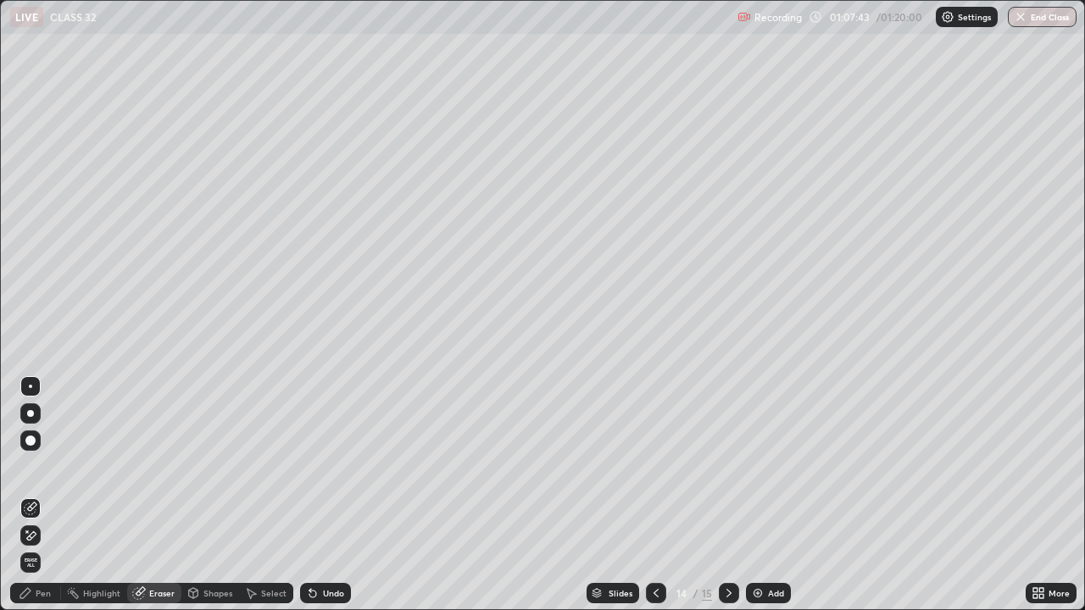
click at [43, 500] on div "Pen" at bounding box center [43, 593] width 15 height 8
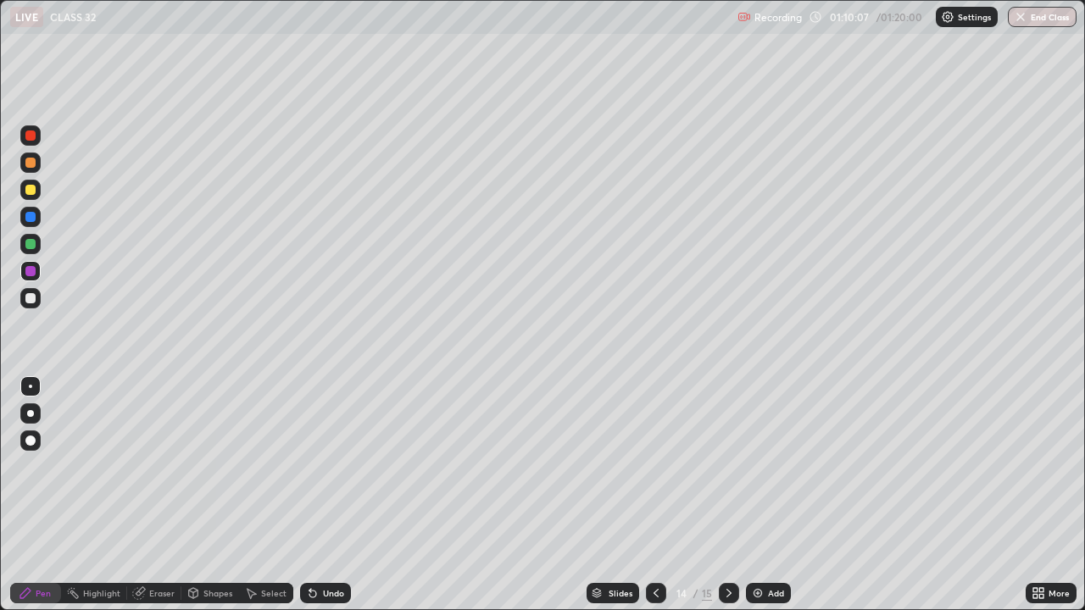
click at [757, 500] on img at bounding box center [758, 594] width 14 height 14
click at [1027, 19] on img "button" at bounding box center [1021, 17] width 14 height 14
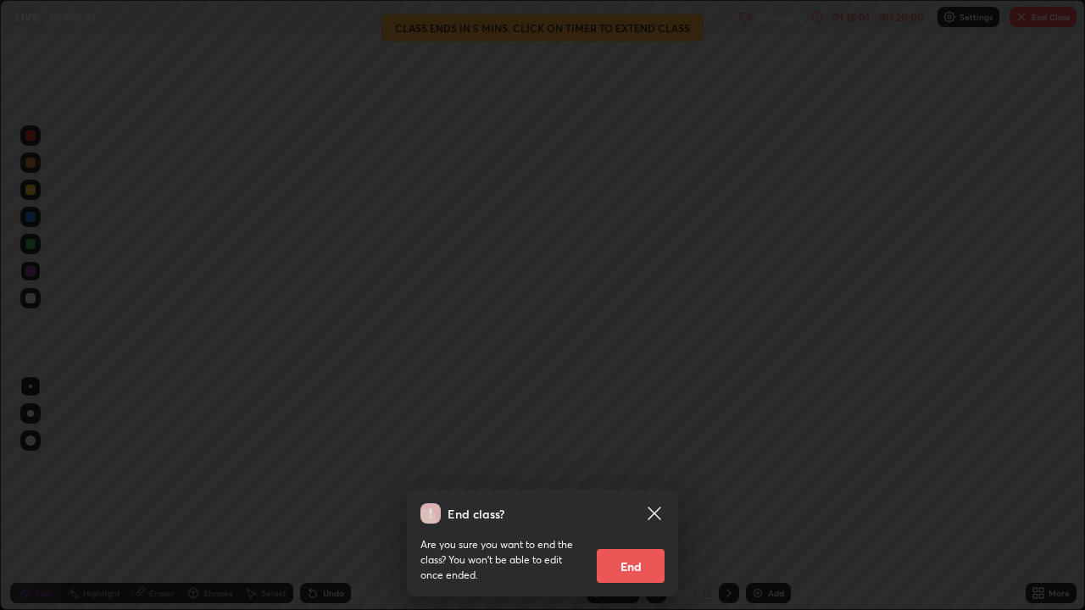
click at [638, 500] on button "End" at bounding box center [631, 566] width 68 height 34
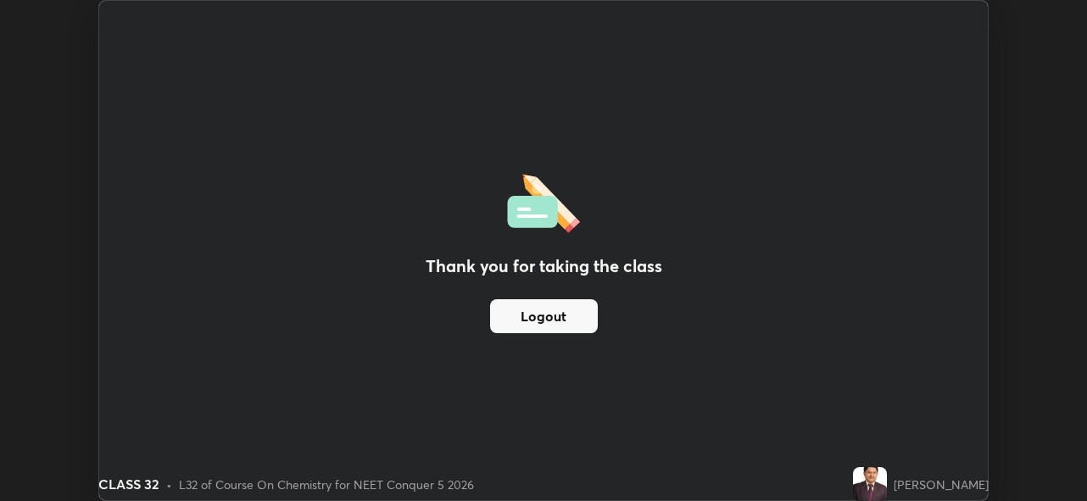
scroll to position [501, 1087]
